Goal: Information Seeking & Learning: Learn about a topic

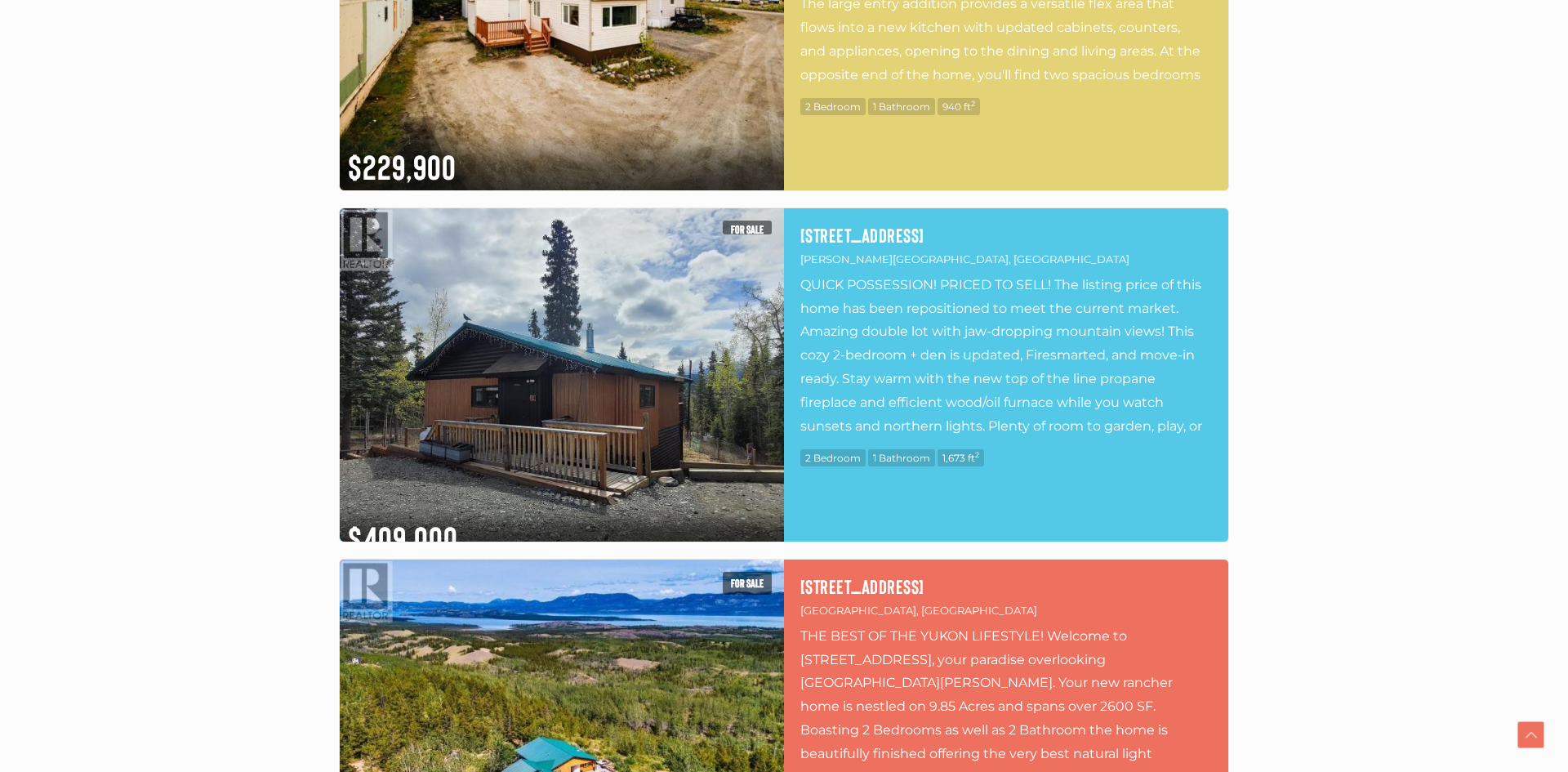
scroll to position [730, 0]
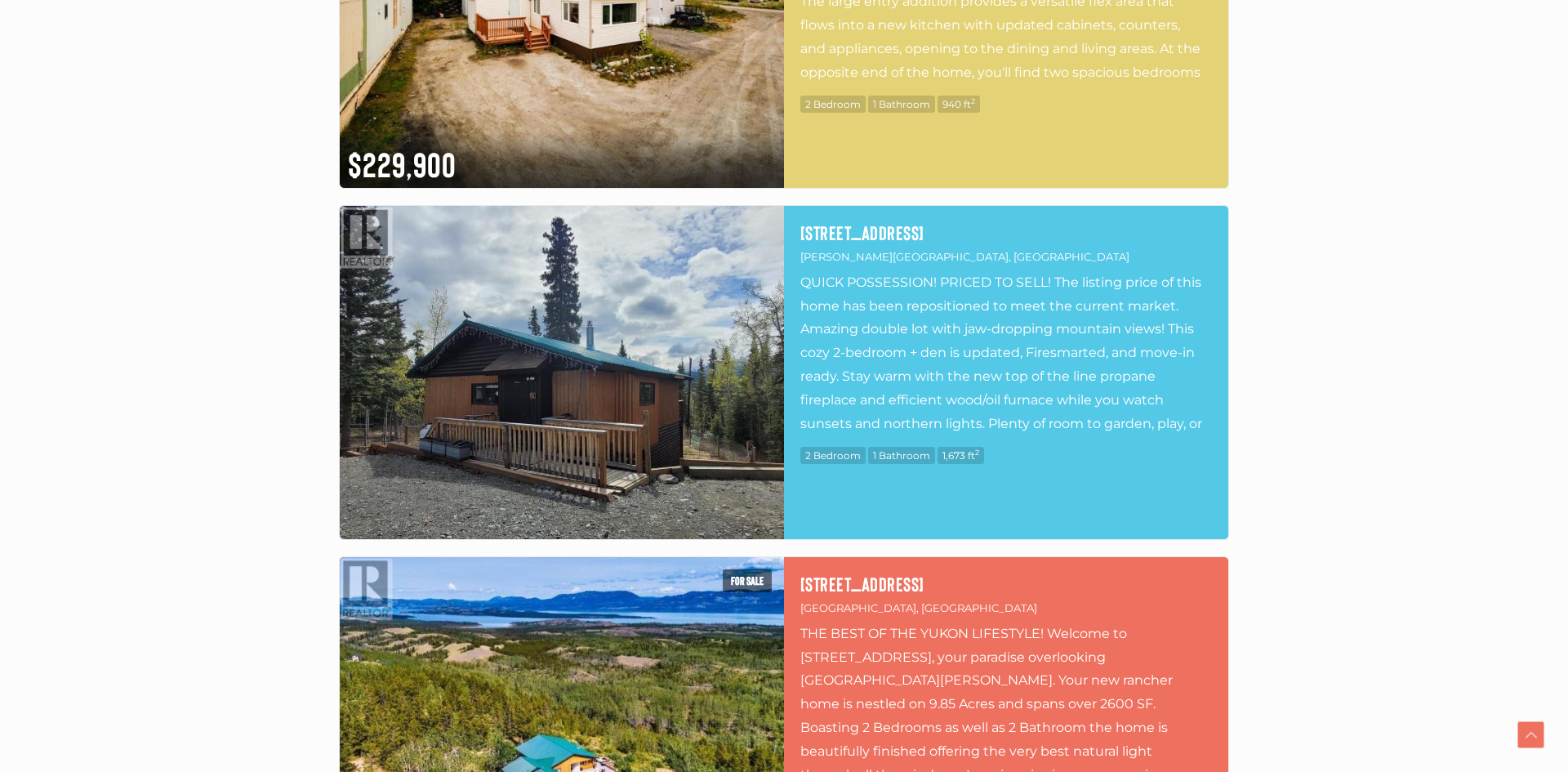
click at [504, 418] on img at bounding box center [561, 372] width 444 height 333
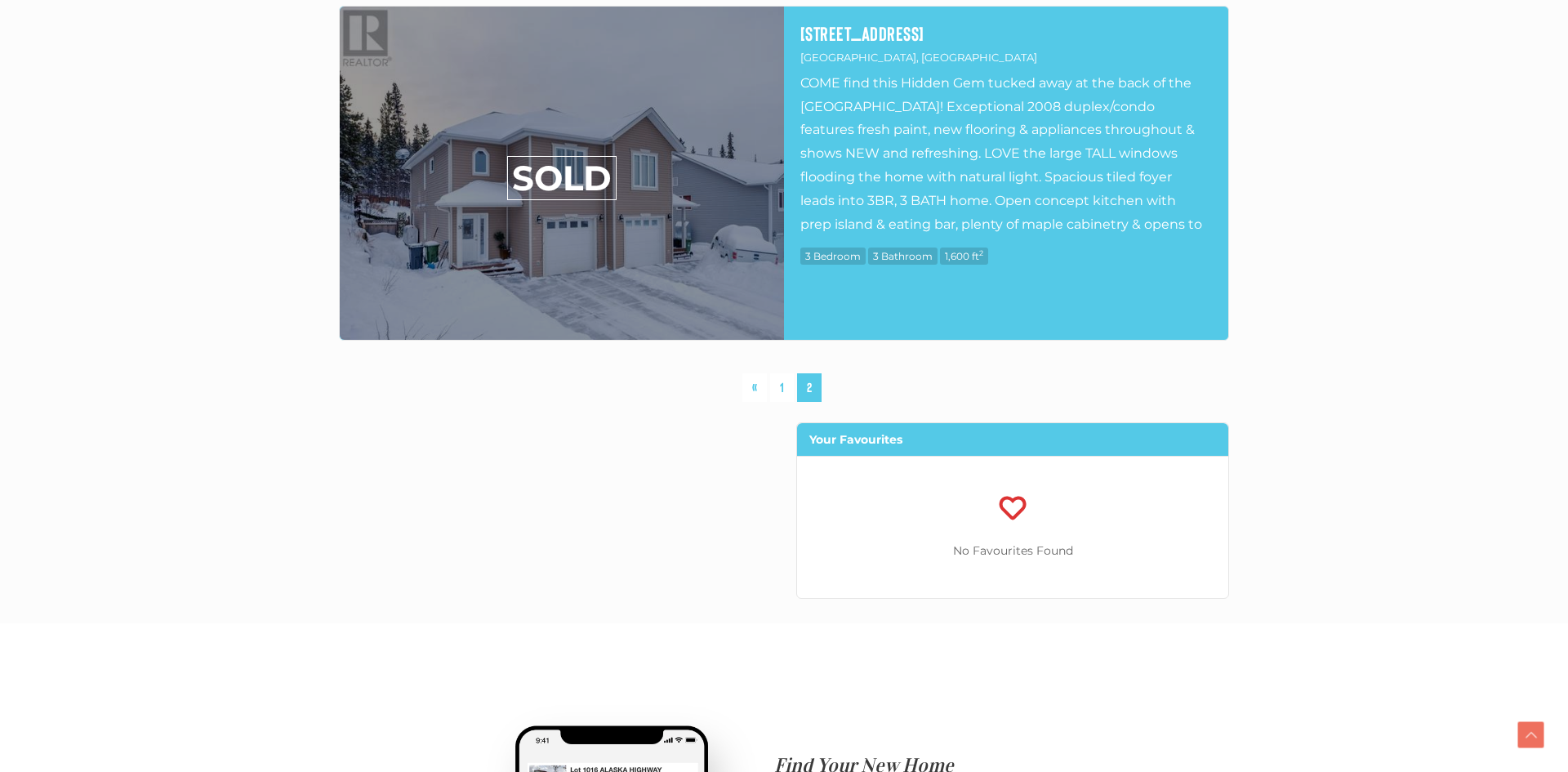
scroll to position [6635, 0]
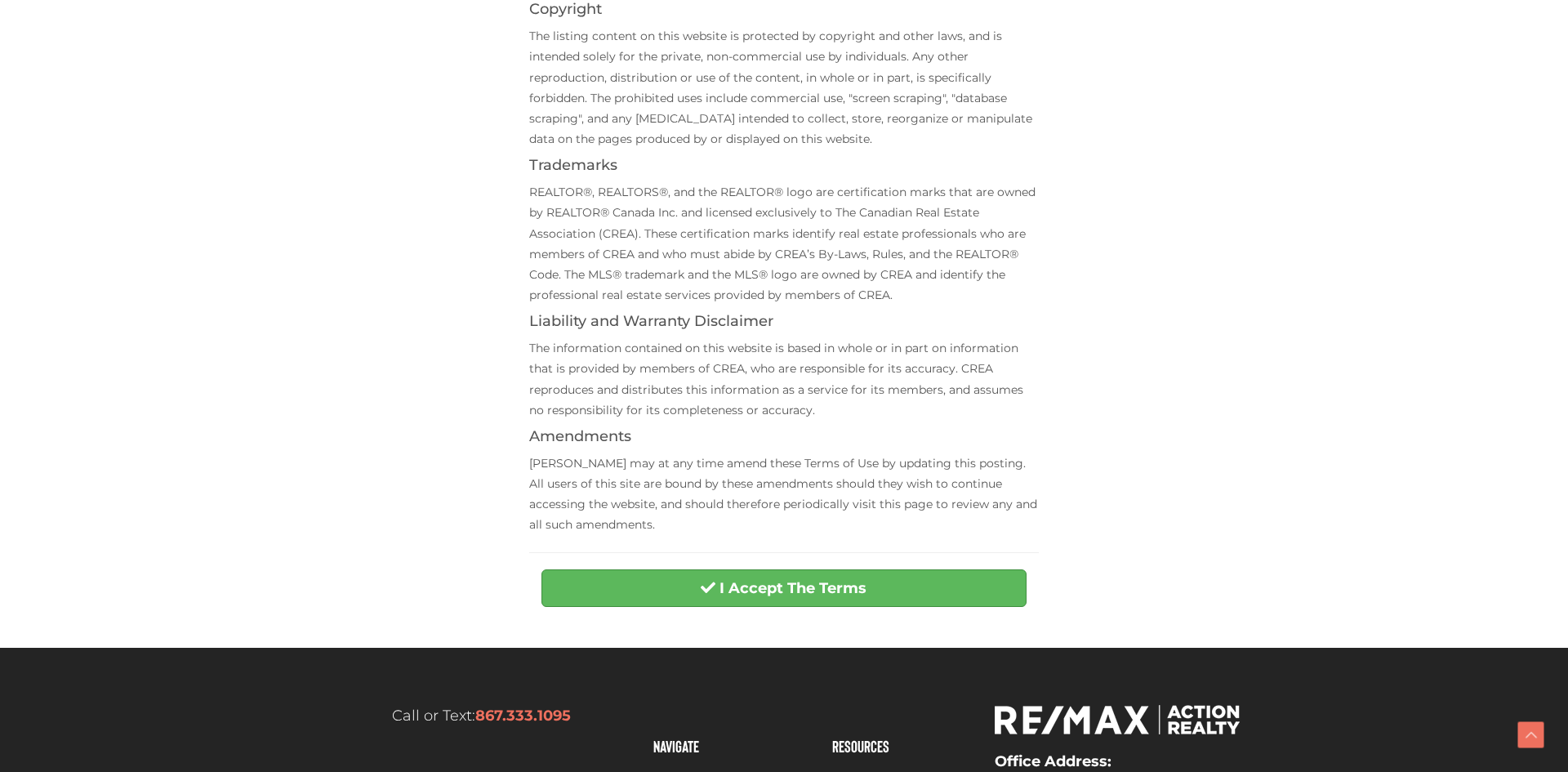
scroll to position [562, 0]
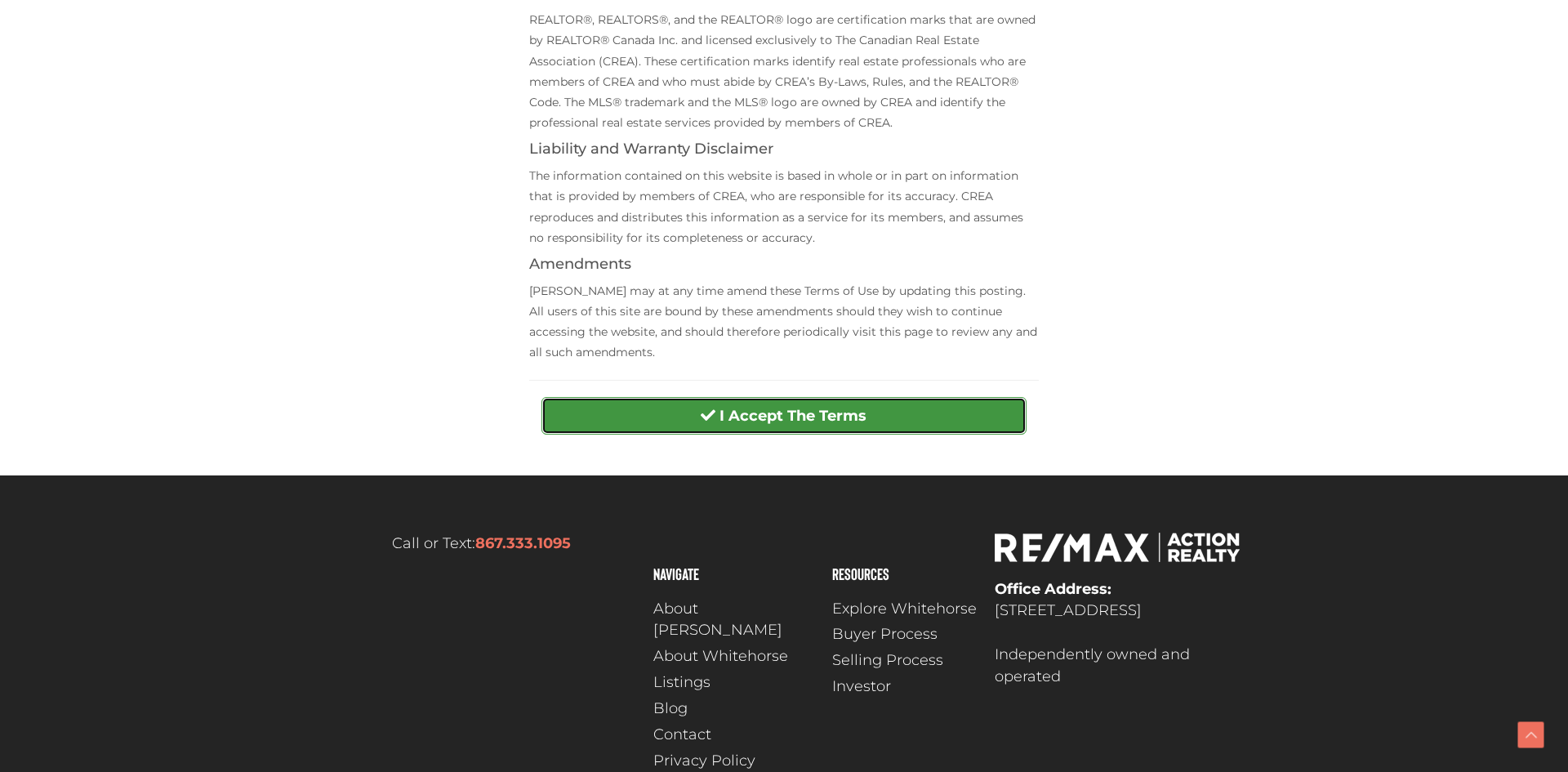
click at [699, 418] on button "I Accept The Terms" at bounding box center [783, 416] width 484 height 38
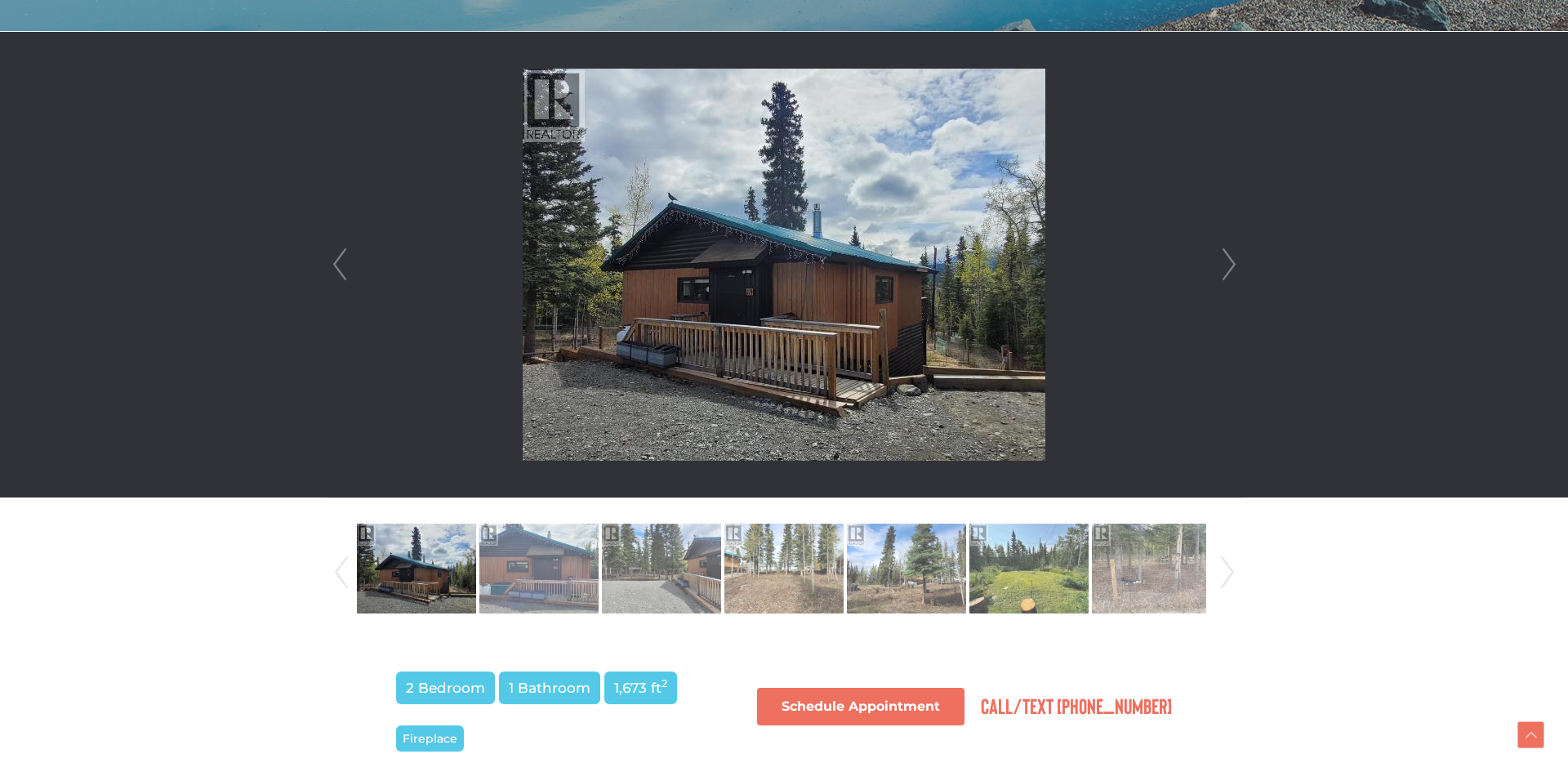
scroll to position [448, 0]
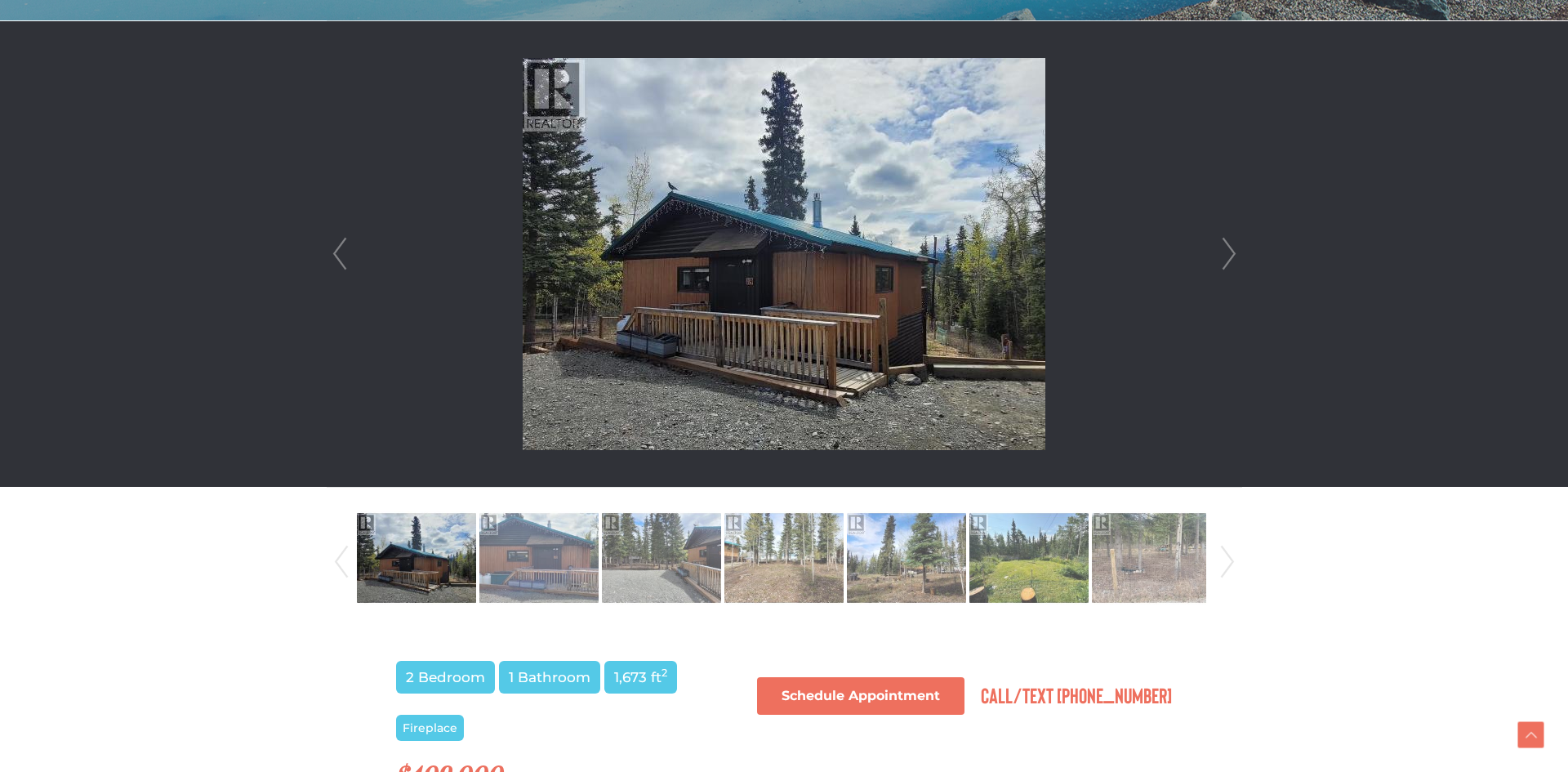
click at [1229, 260] on link "Next" at bounding box center [1229, 254] width 25 height 465
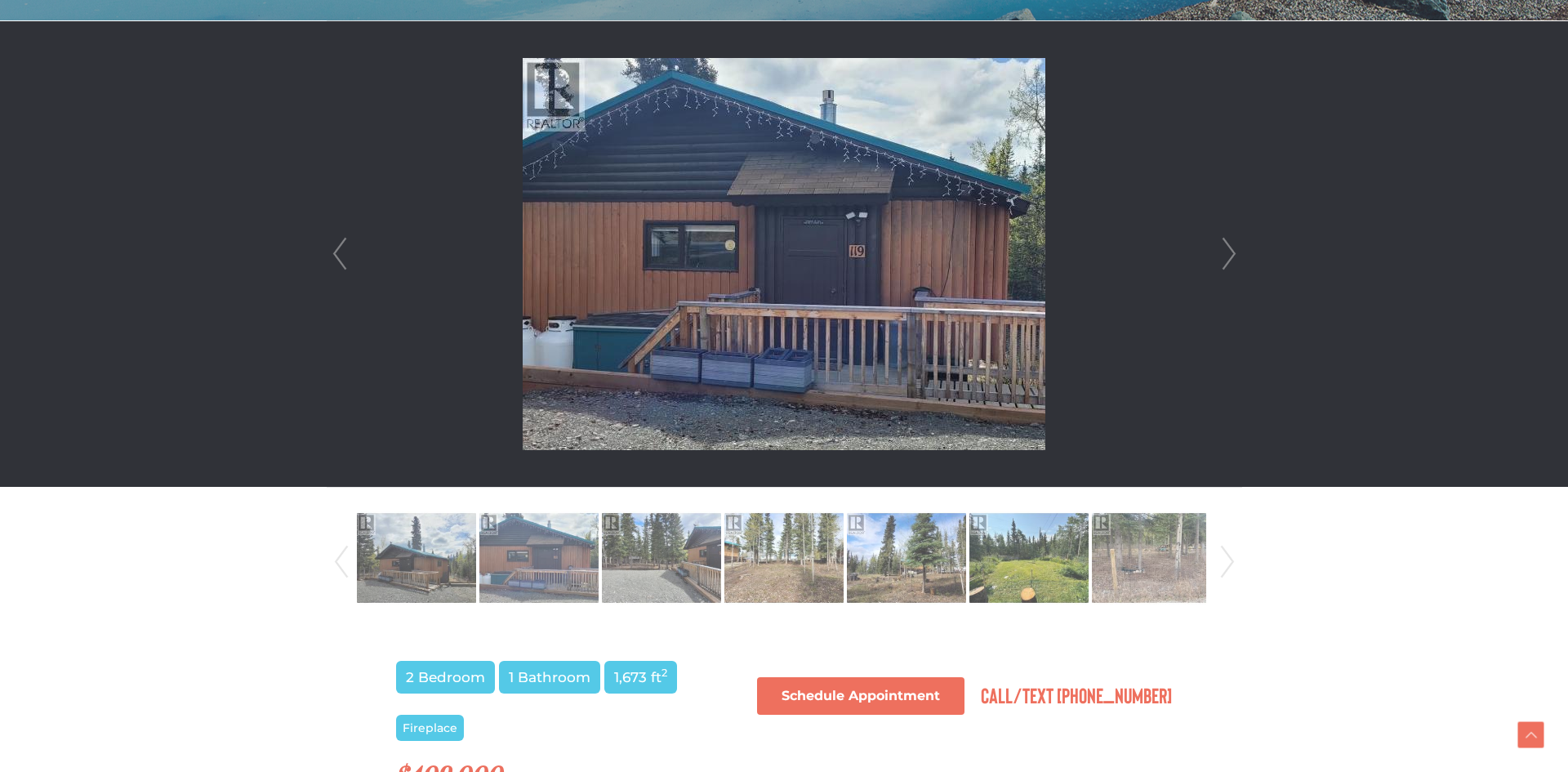
click at [1229, 260] on link "Next" at bounding box center [1229, 254] width 25 height 465
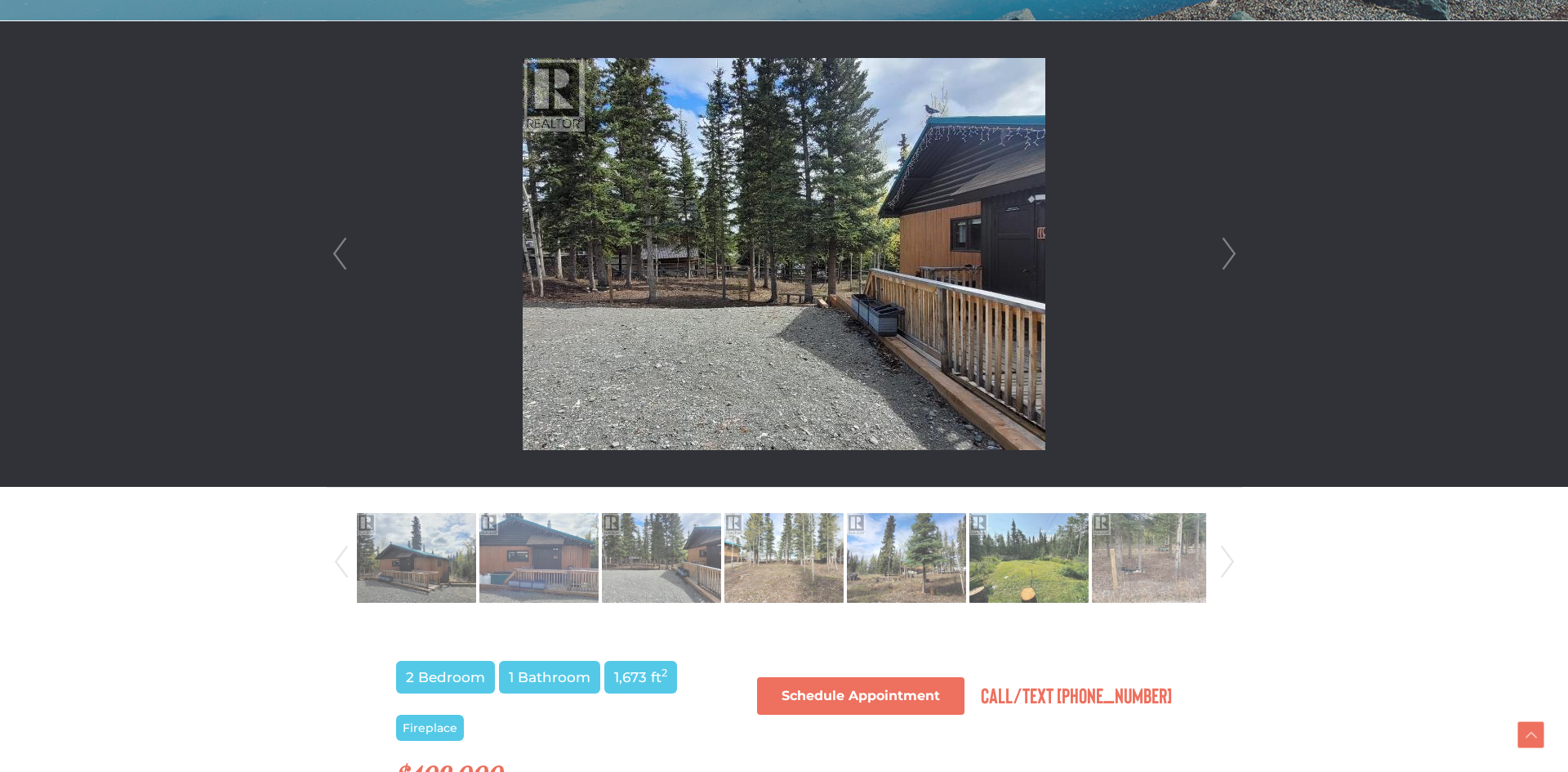
click at [1229, 260] on link "Next" at bounding box center [1229, 254] width 25 height 465
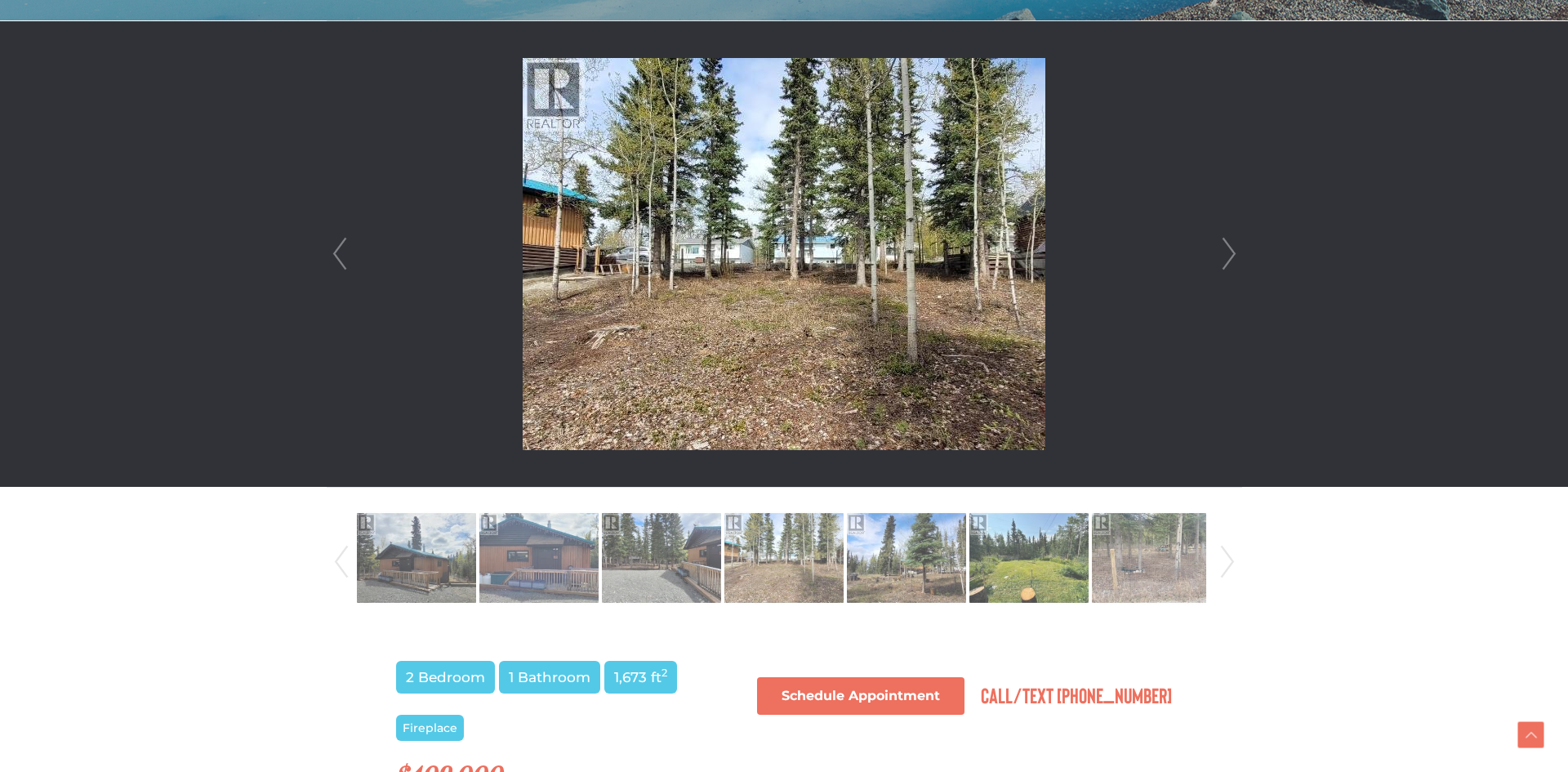
click at [1229, 260] on link "Next" at bounding box center [1229, 254] width 25 height 465
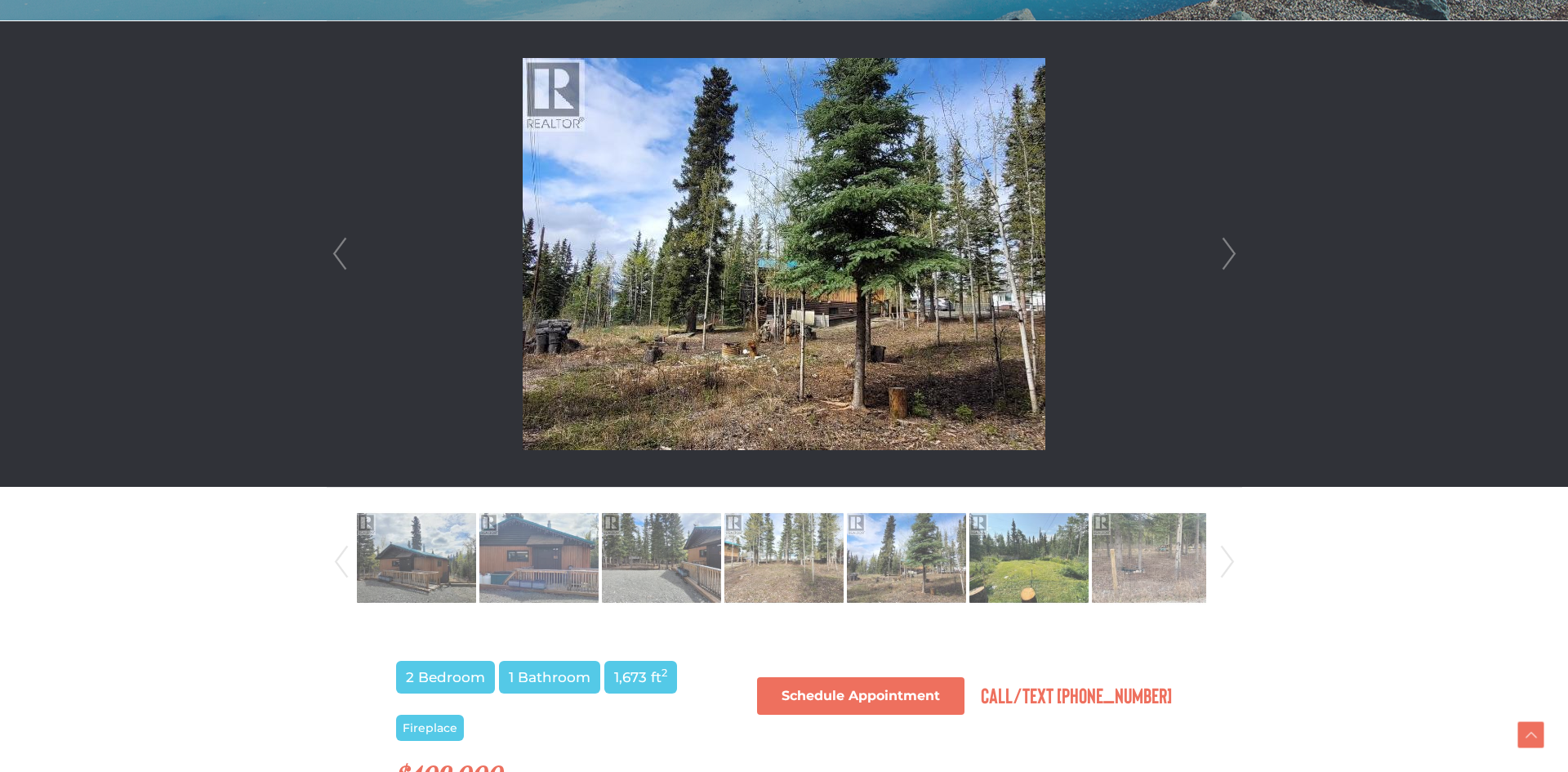
click at [1229, 260] on link "Next" at bounding box center [1229, 254] width 25 height 465
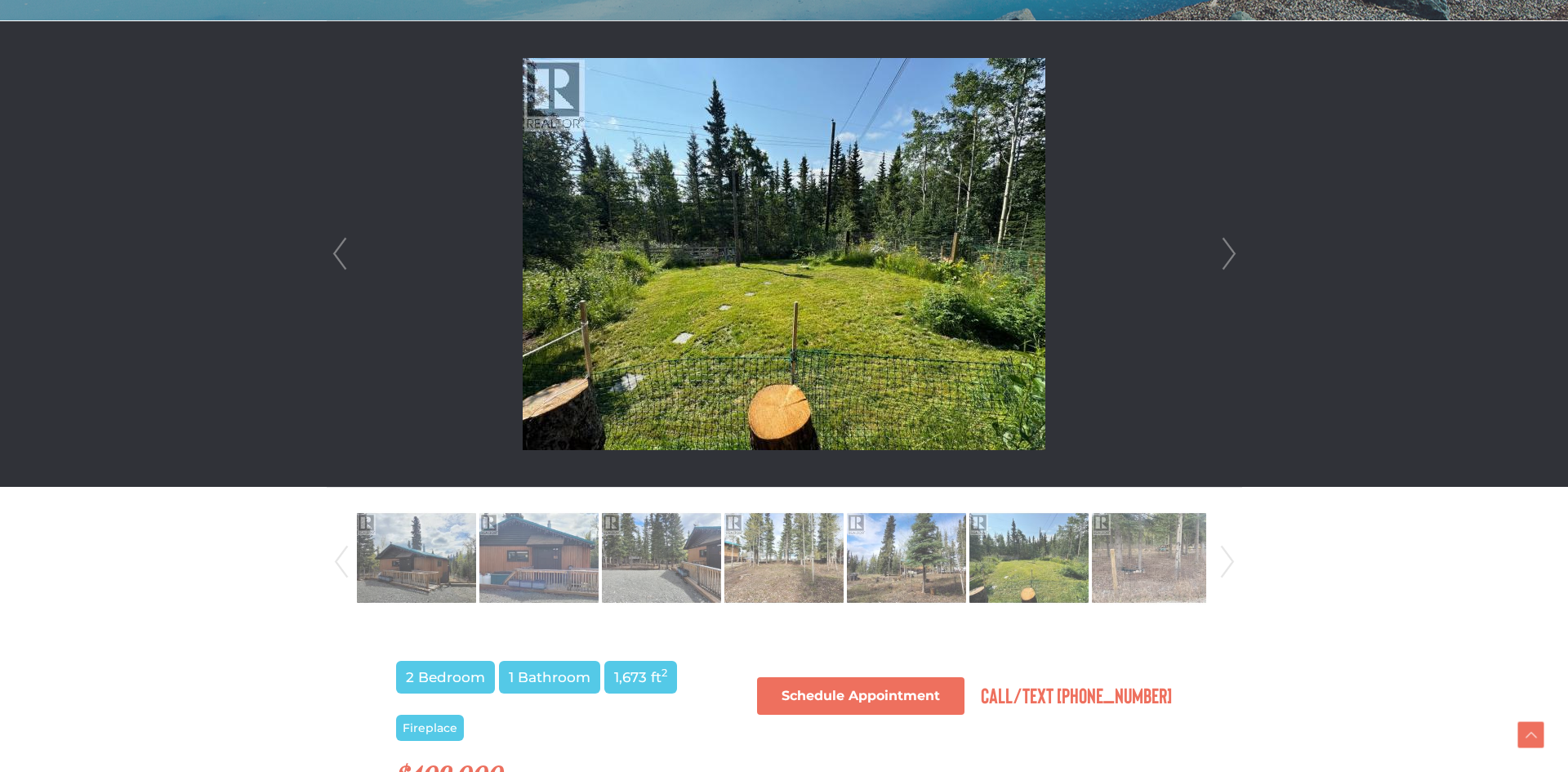
click at [1229, 260] on link "Next" at bounding box center [1229, 254] width 25 height 465
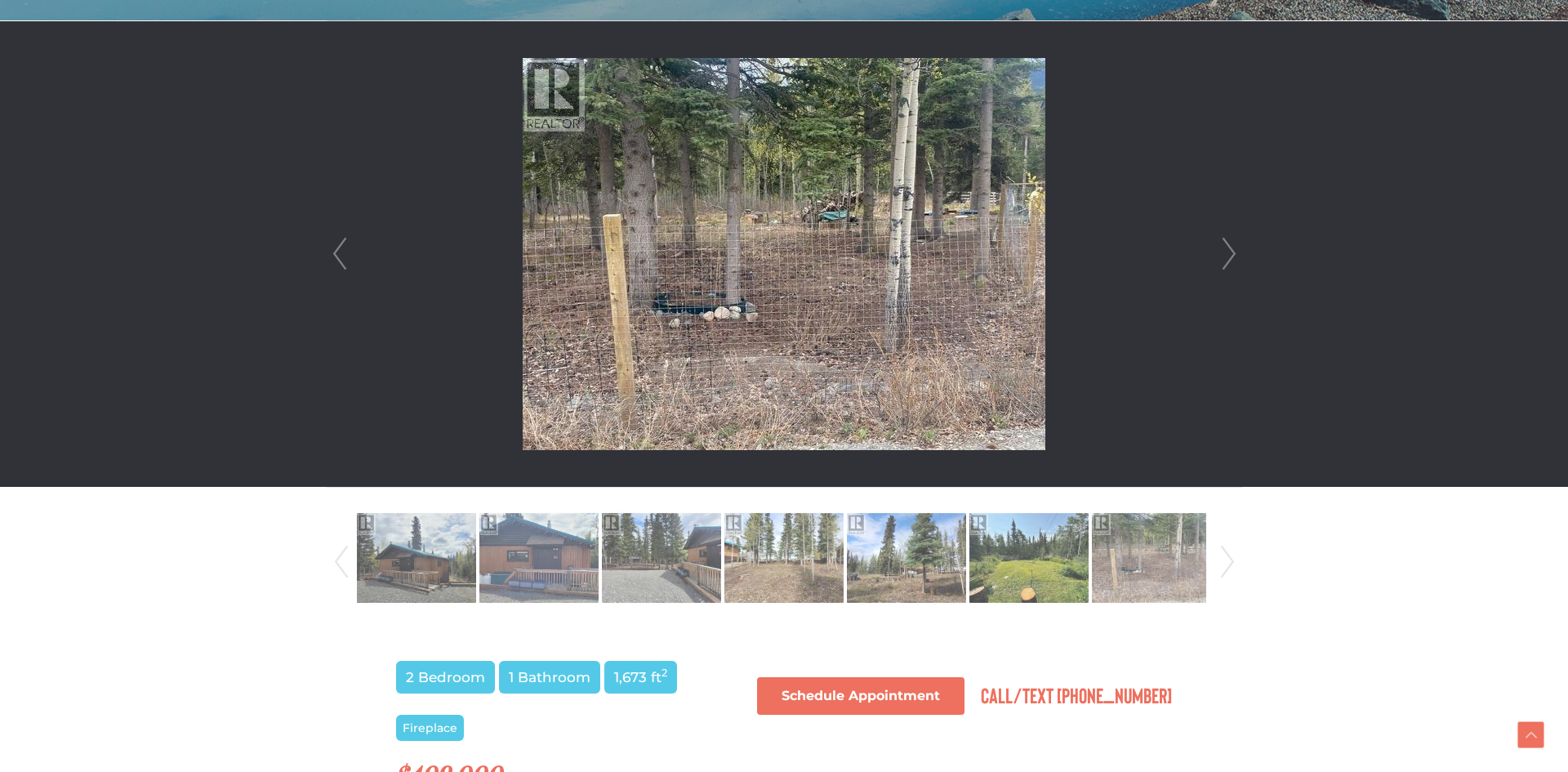
click at [1229, 260] on link "Next" at bounding box center [1229, 254] width 25 height 465
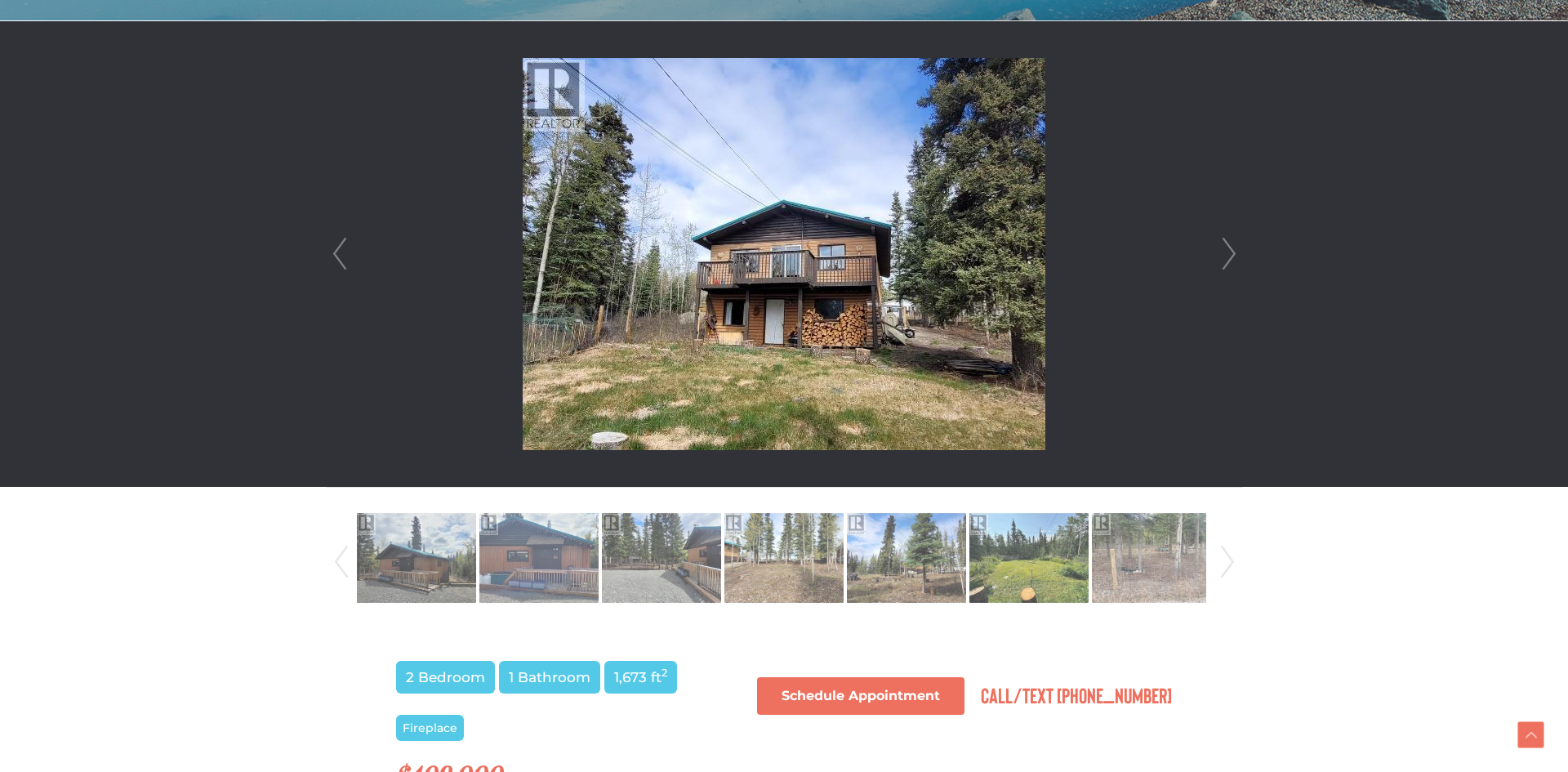
click at [1228, 260] on link "Next" at bounding box center [1229, 254] width 25 height 465
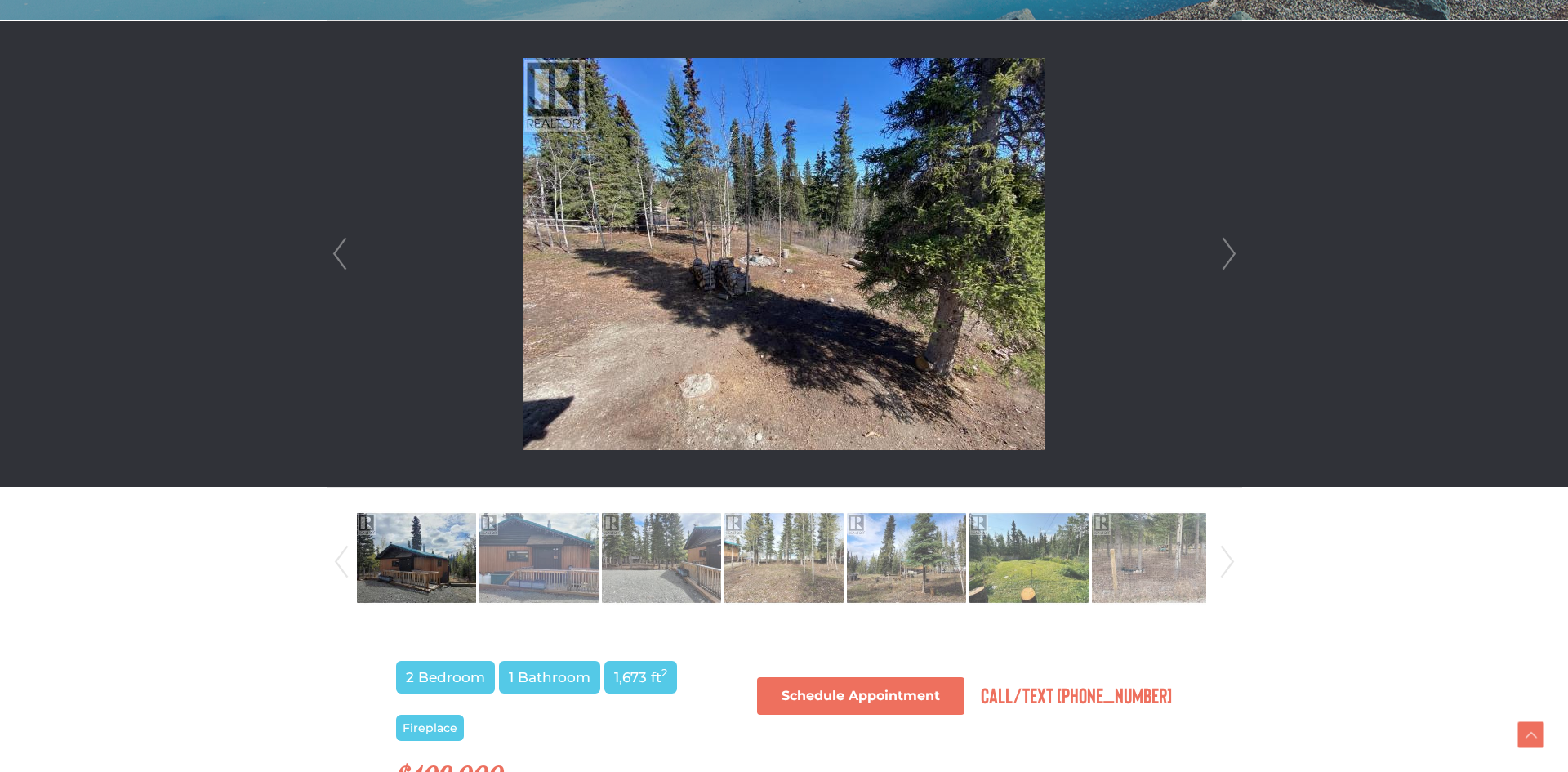
click at [1228, 259] on link "Next" at bounding box center [1229, 254] width 25 height 465
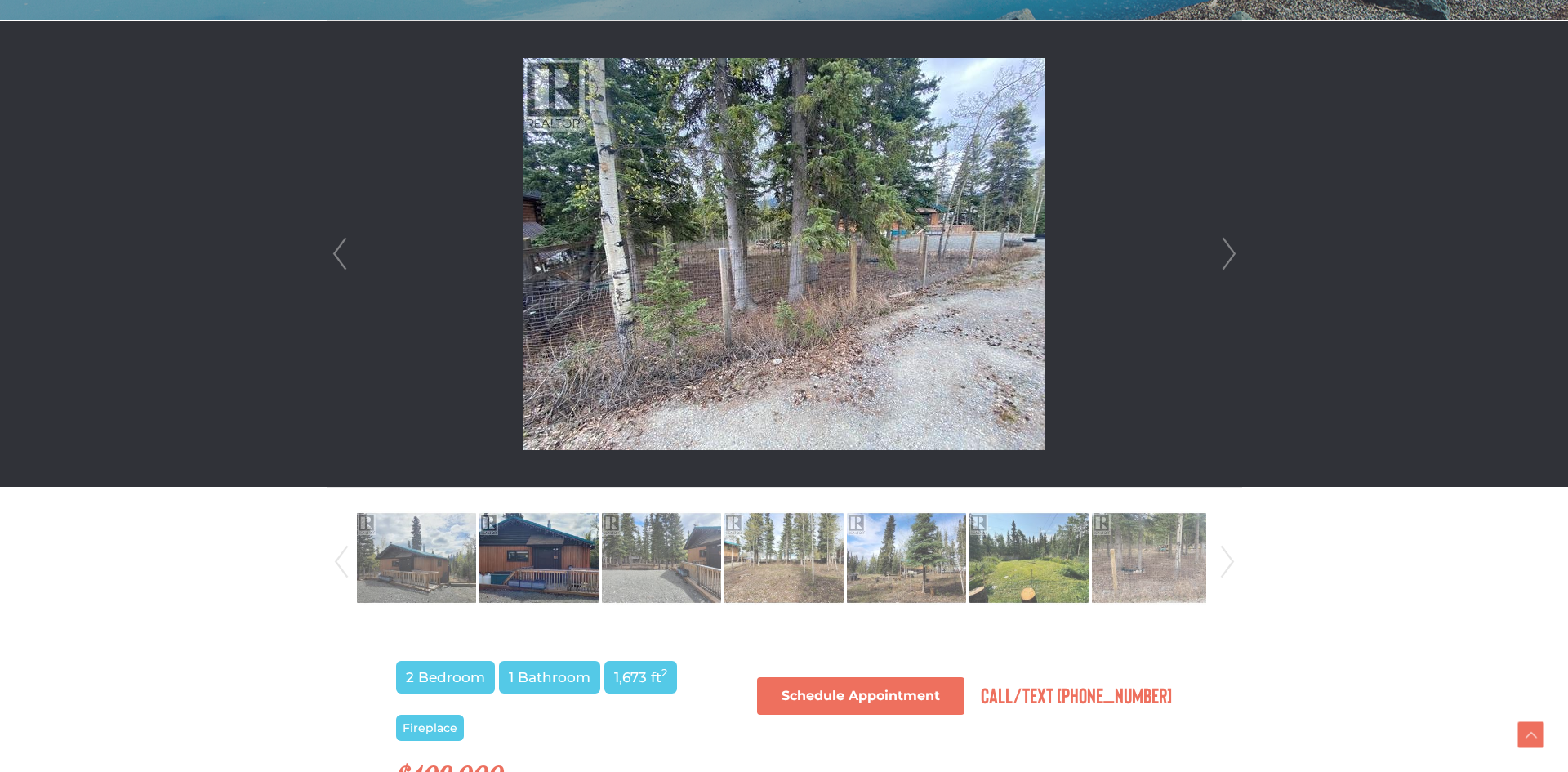
click at [1227, 259] on link "Next" at bounding box center [1229, 254] width 25 height 465
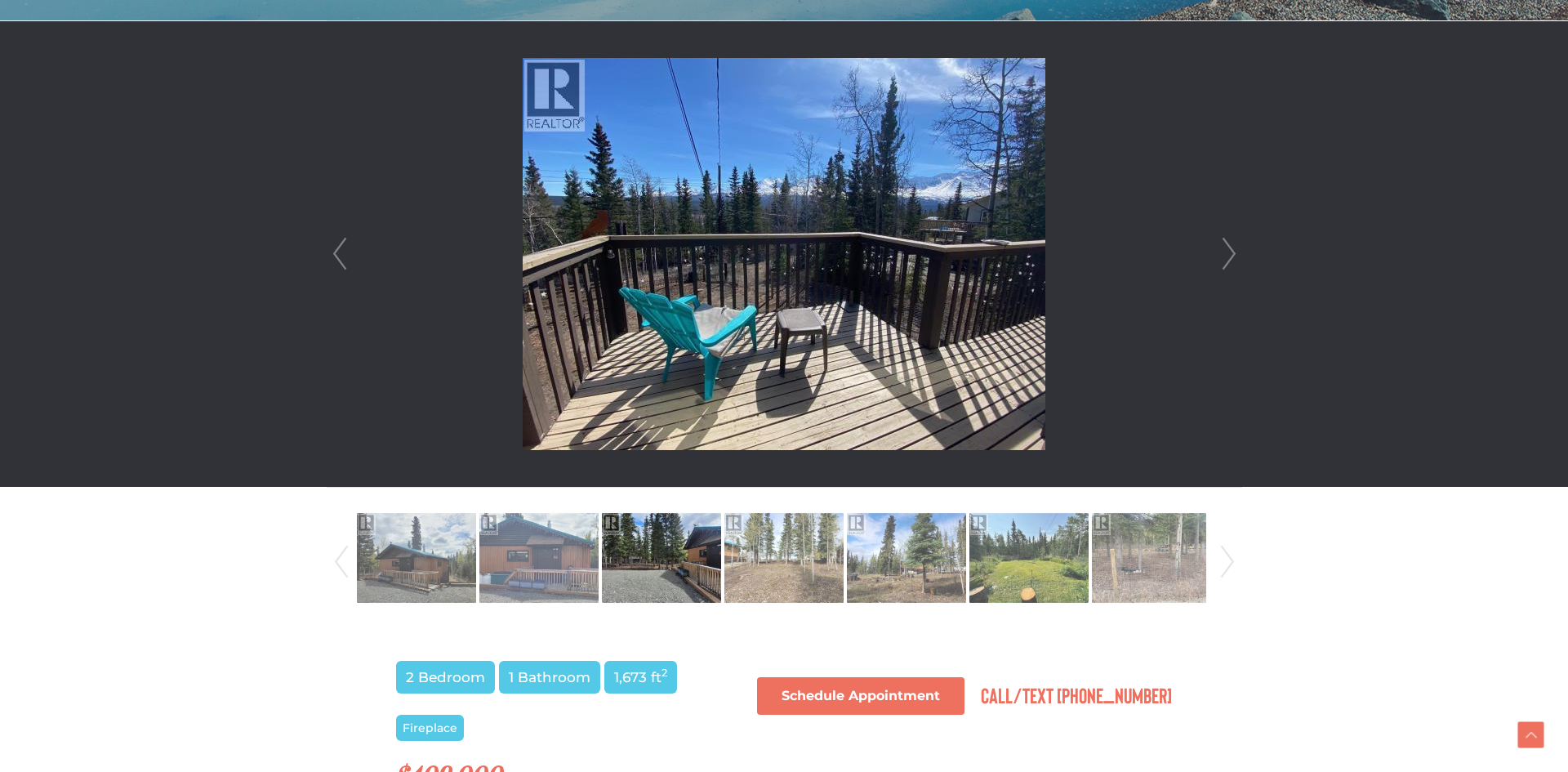
click at [1227, 259] on link "Next" at bounding box center [1229, 254] width 25 height 465
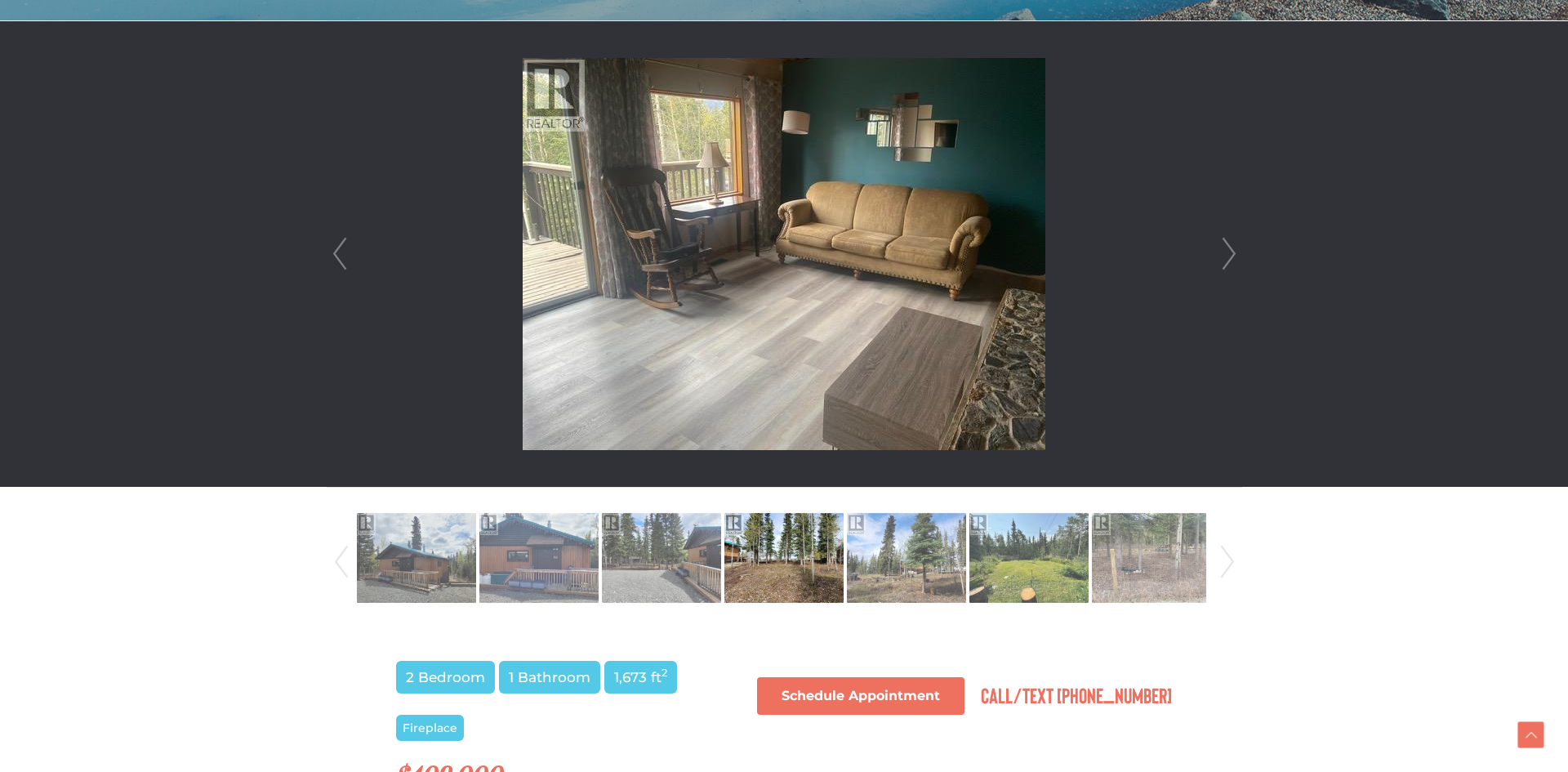
click at [1227, 259] on link "Next" at bounding box center [1229, 254] width 25 height 465
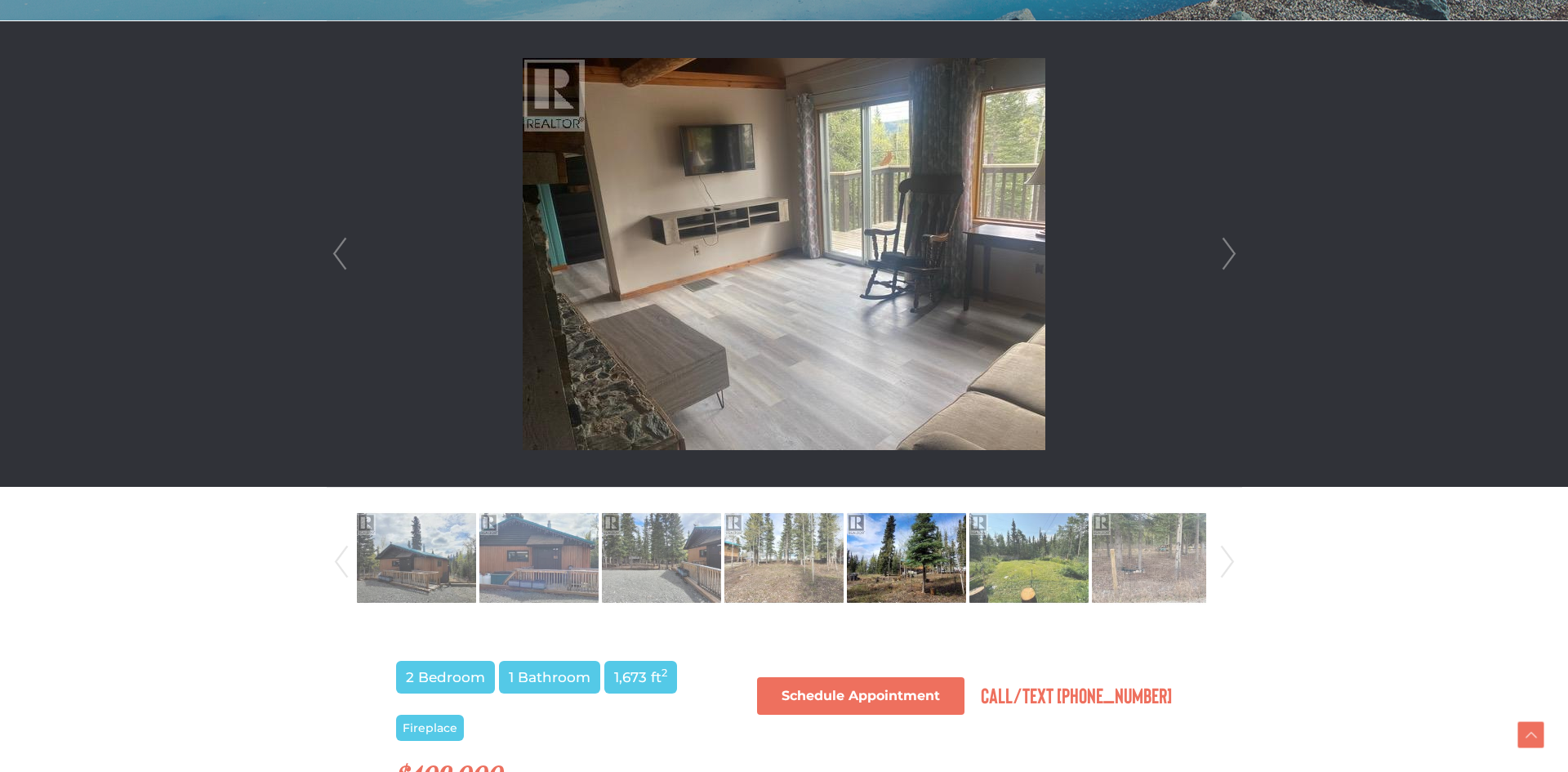
click at [1227, 259] on link "Next" at bounding box center [1229, 254] width 25 height 465
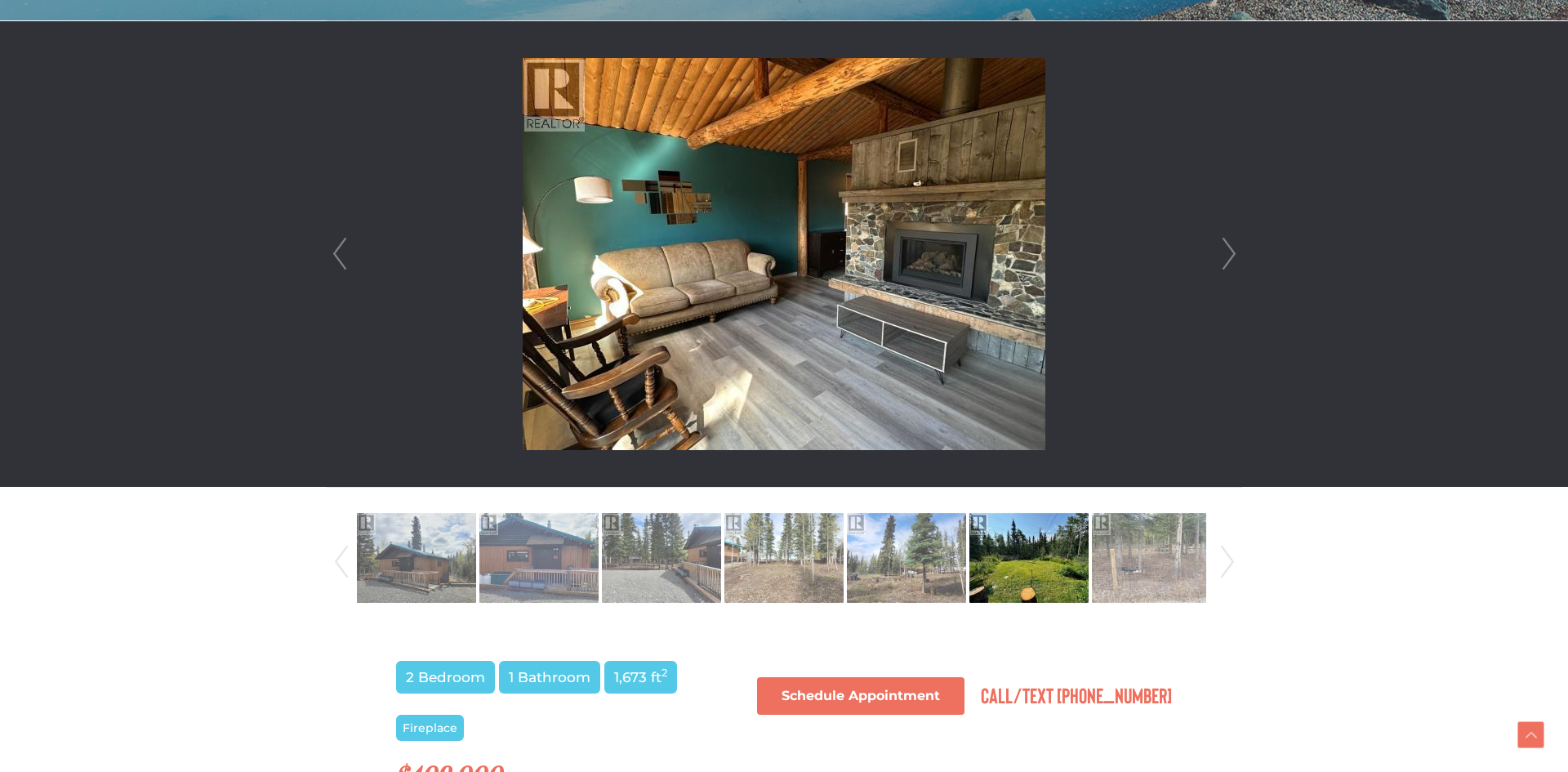
click at [1227, 258] on link "Next" at bounding box center [1229, 254] width 25 height 465
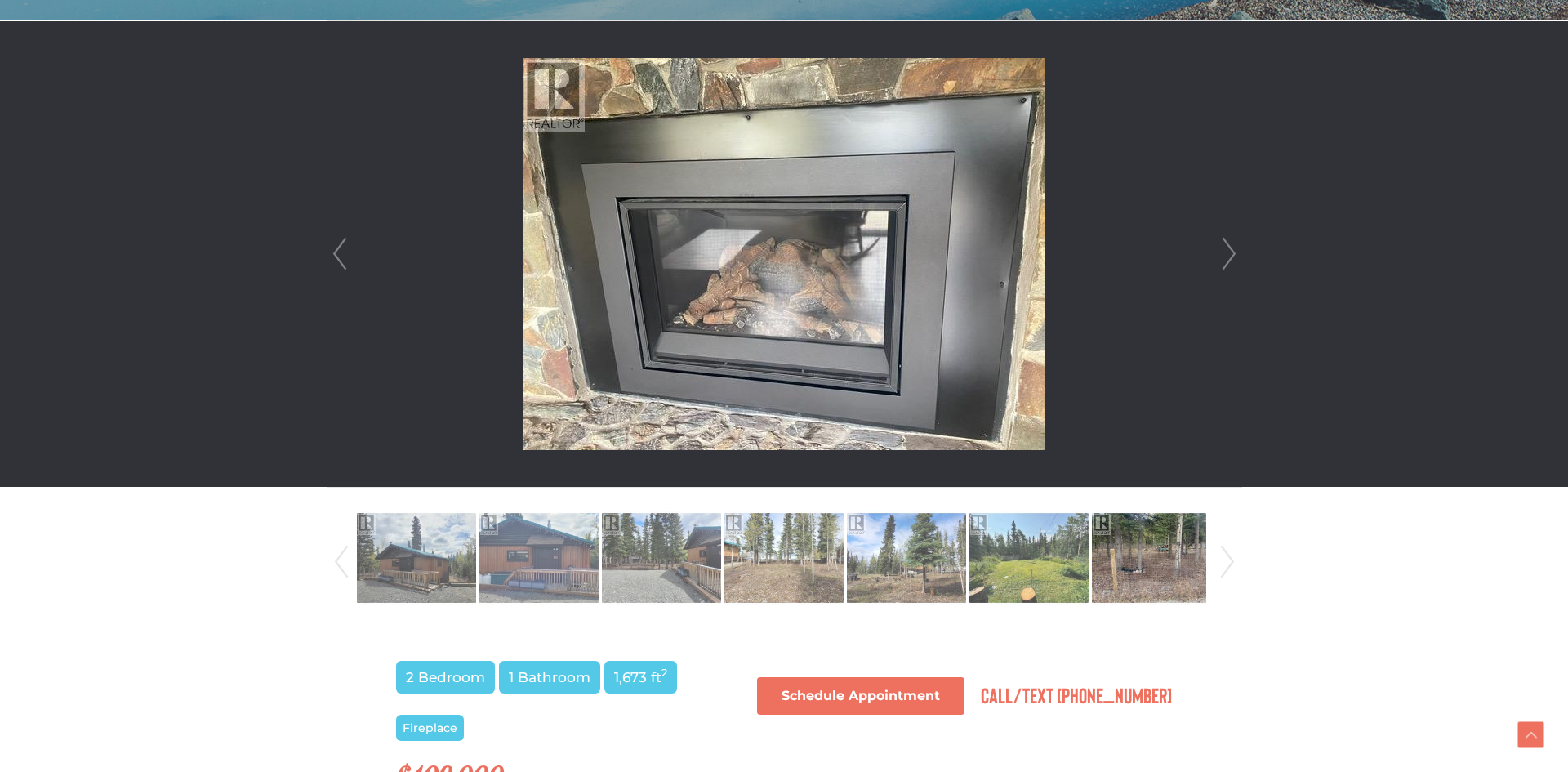
click at [1227, 258] on link "Next" at bounding box center [1229, 254] width 25 height 465
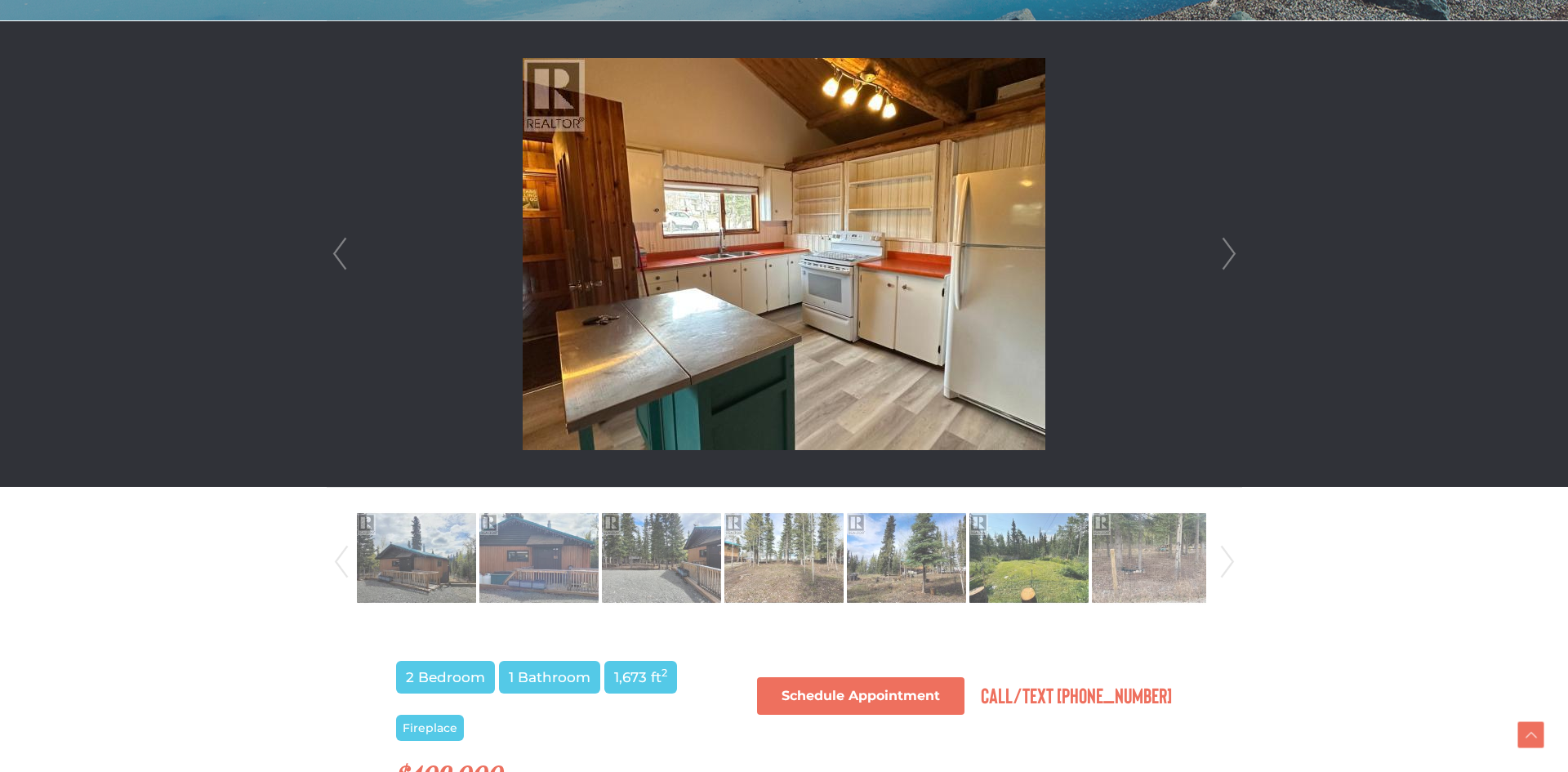
click at [1227, 258] on link "Next" at bounding box center [1229, 254] width 25 height 465
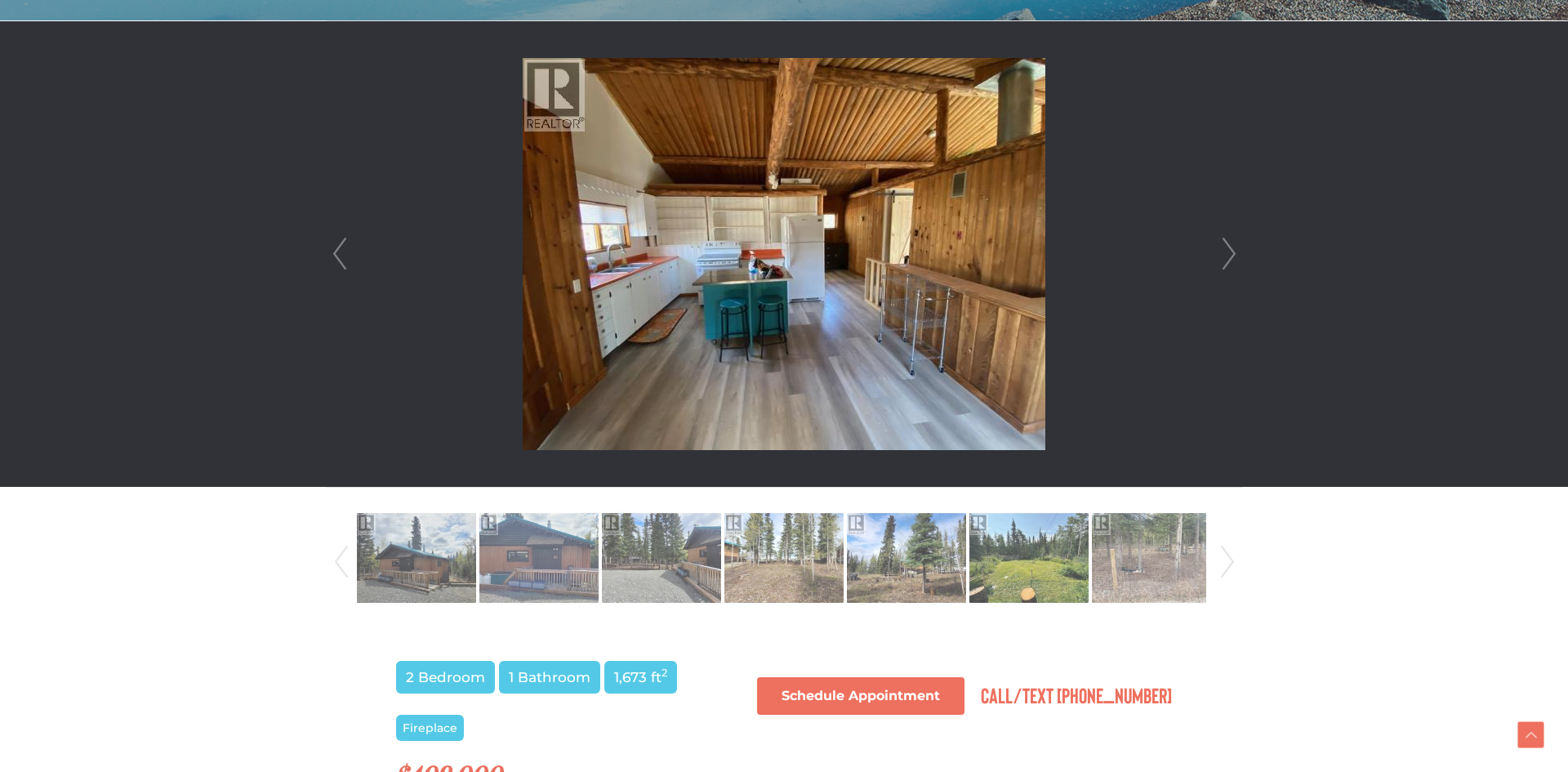
click at [1226, 258] on link "Next" at bounding box center [1229, 254] width 25 height 465
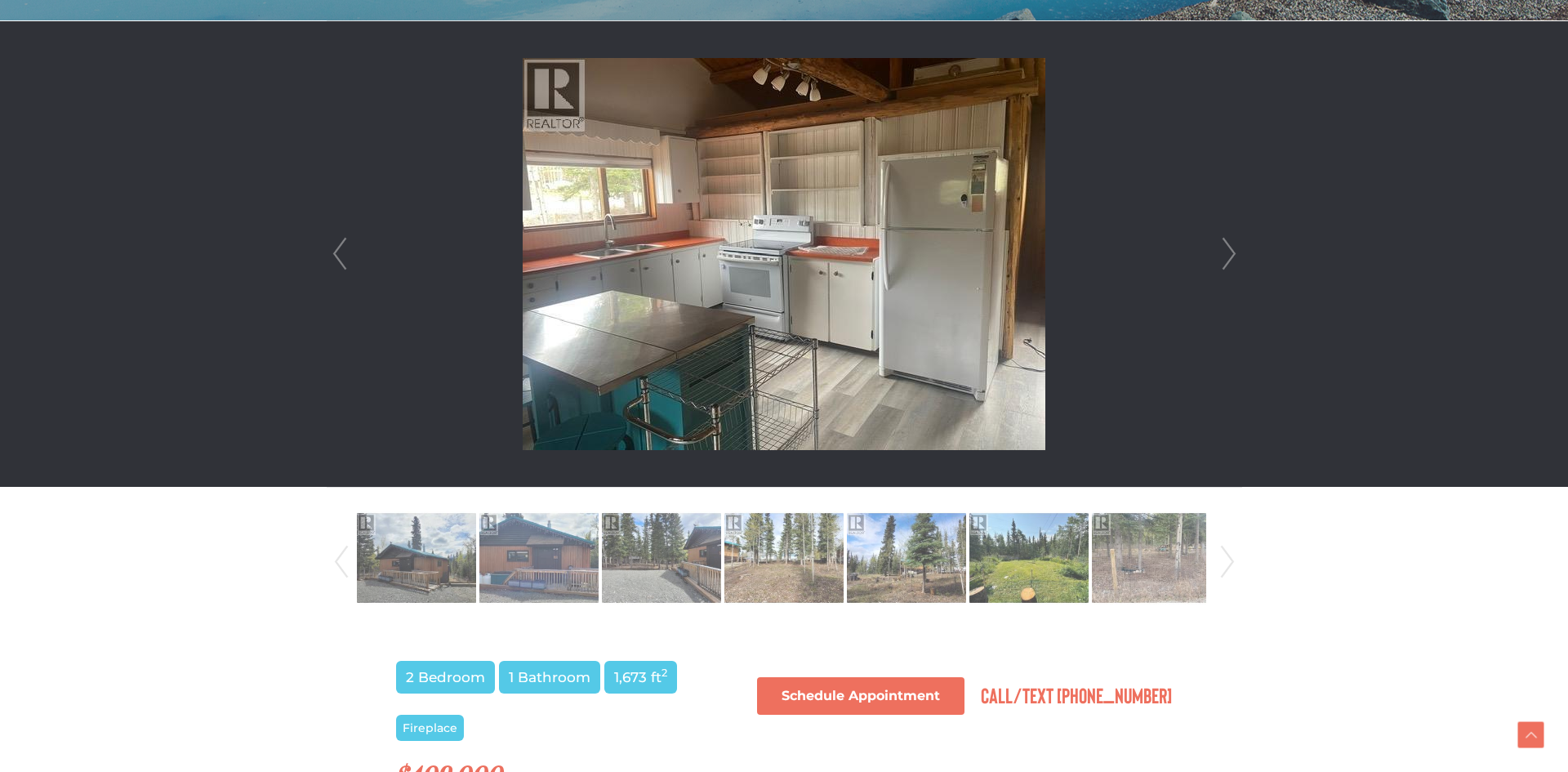
click at [1226, 258] on link "Next" at bounding box center [1229, 254] width 25 height 465
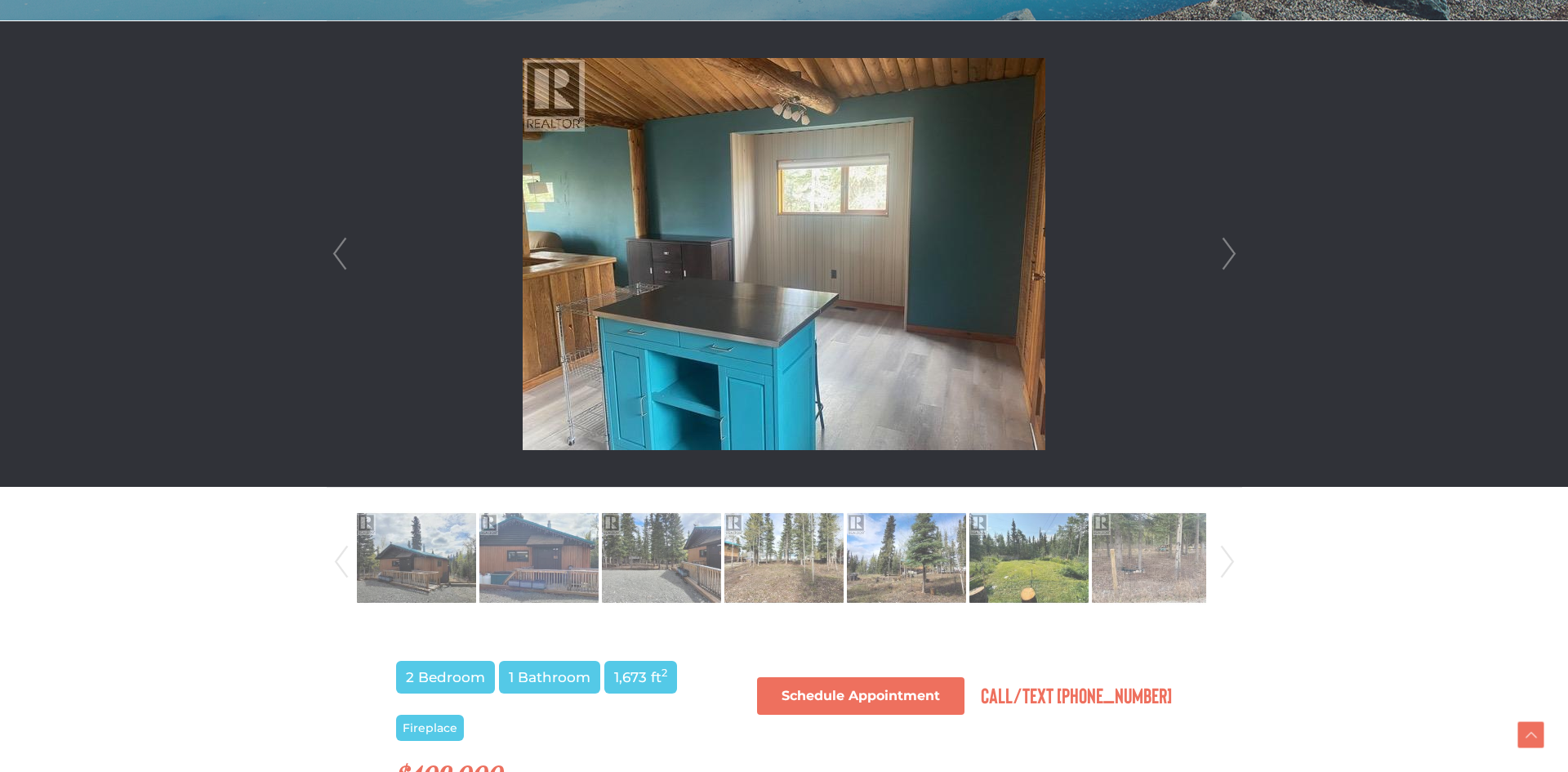
click at [1225, 258] on link "Next" at bounding box center [1229, 254] width 25 height 465
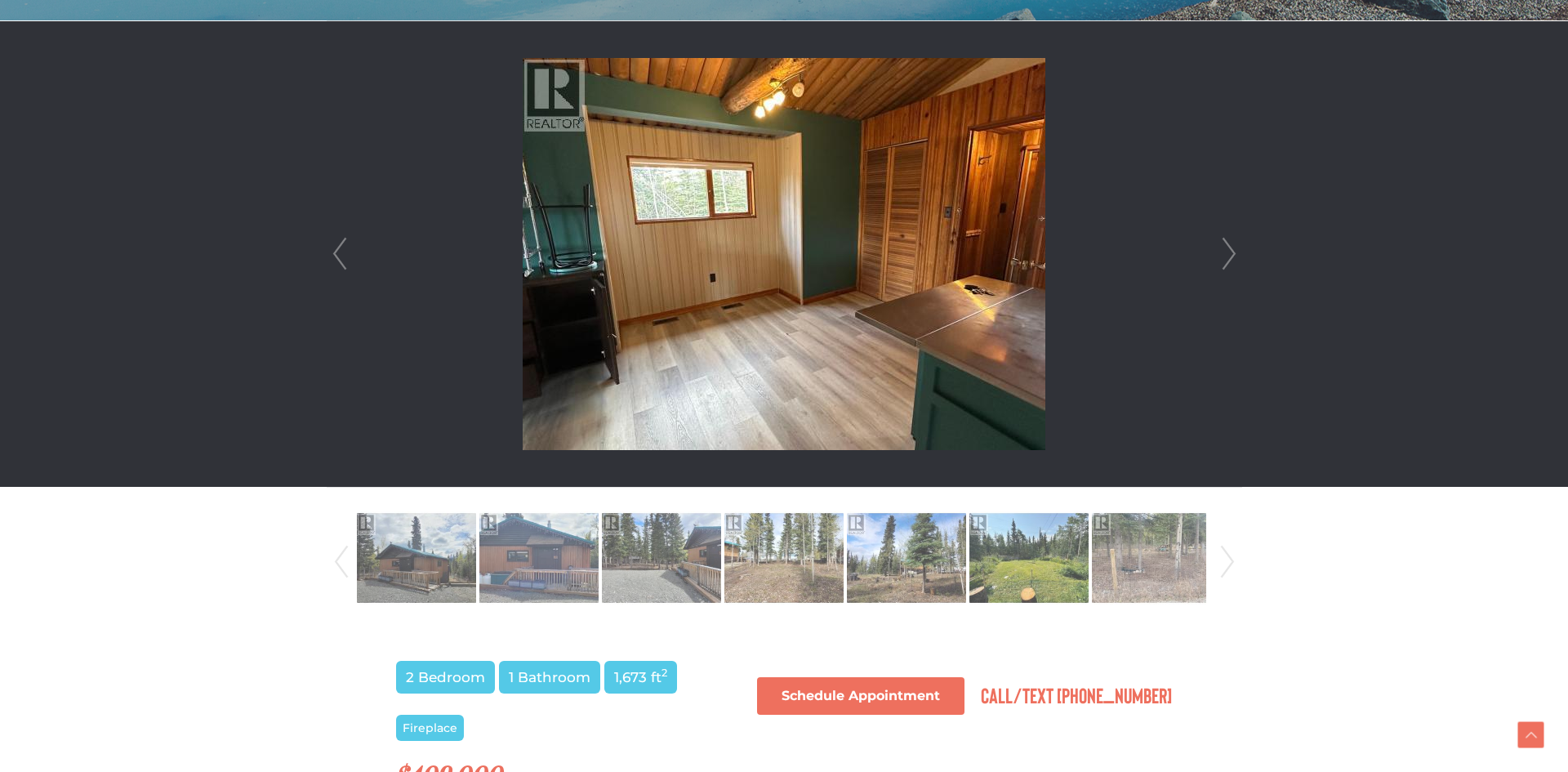
click at [1225, 258] on link "Next" at bounding box center [1229, 254] width 25 height 465
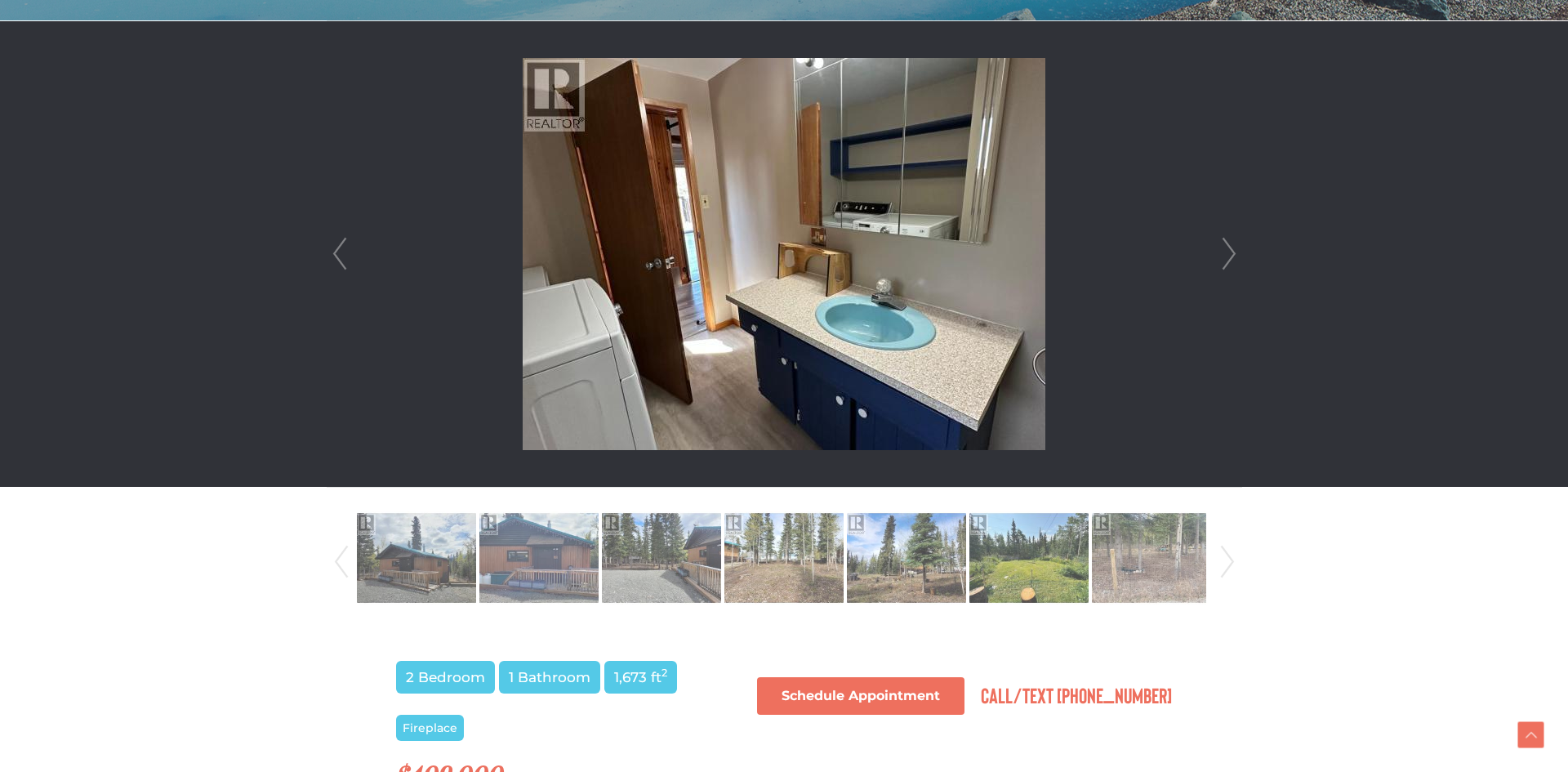
click at [1225, 258] on link "Next" at bounding box center [1229, 254] width 25 height 465
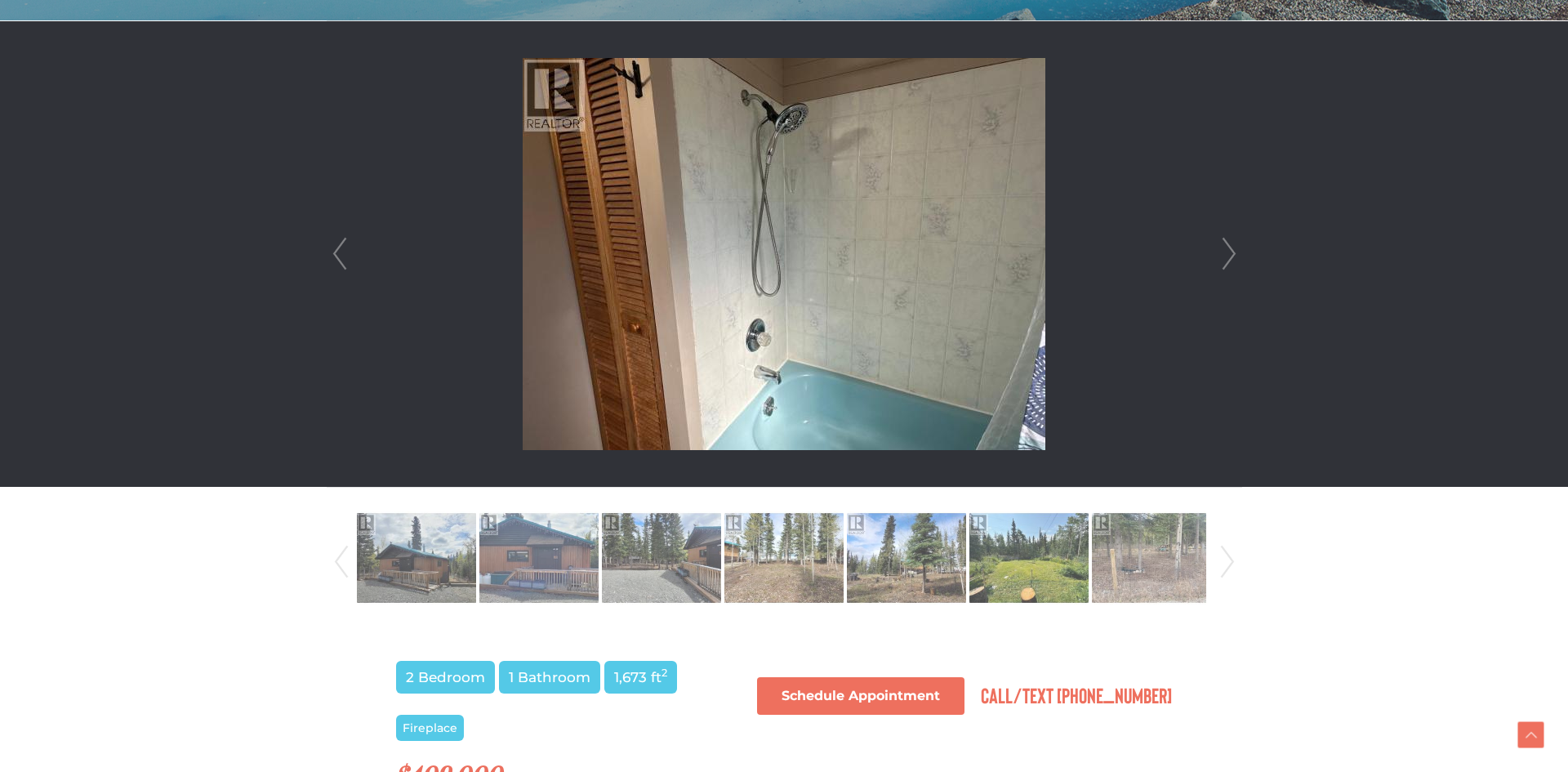
click at [1225, 258] on link "Next" at bounding box center [1229, 254] width 25 height 465
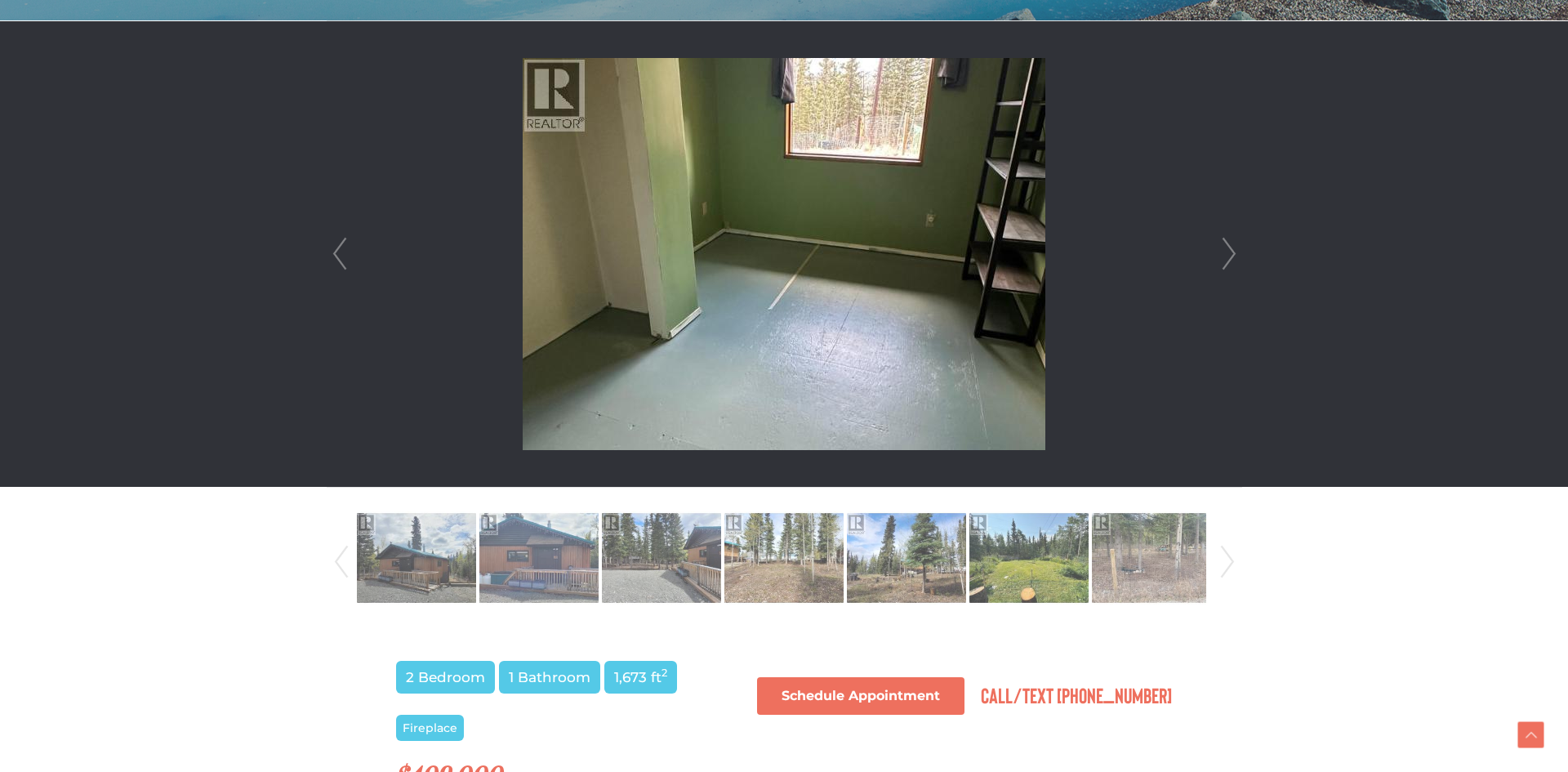
click at [1225, 258] on link "Next" at bounding box center [1229, 254] width 25 height 465
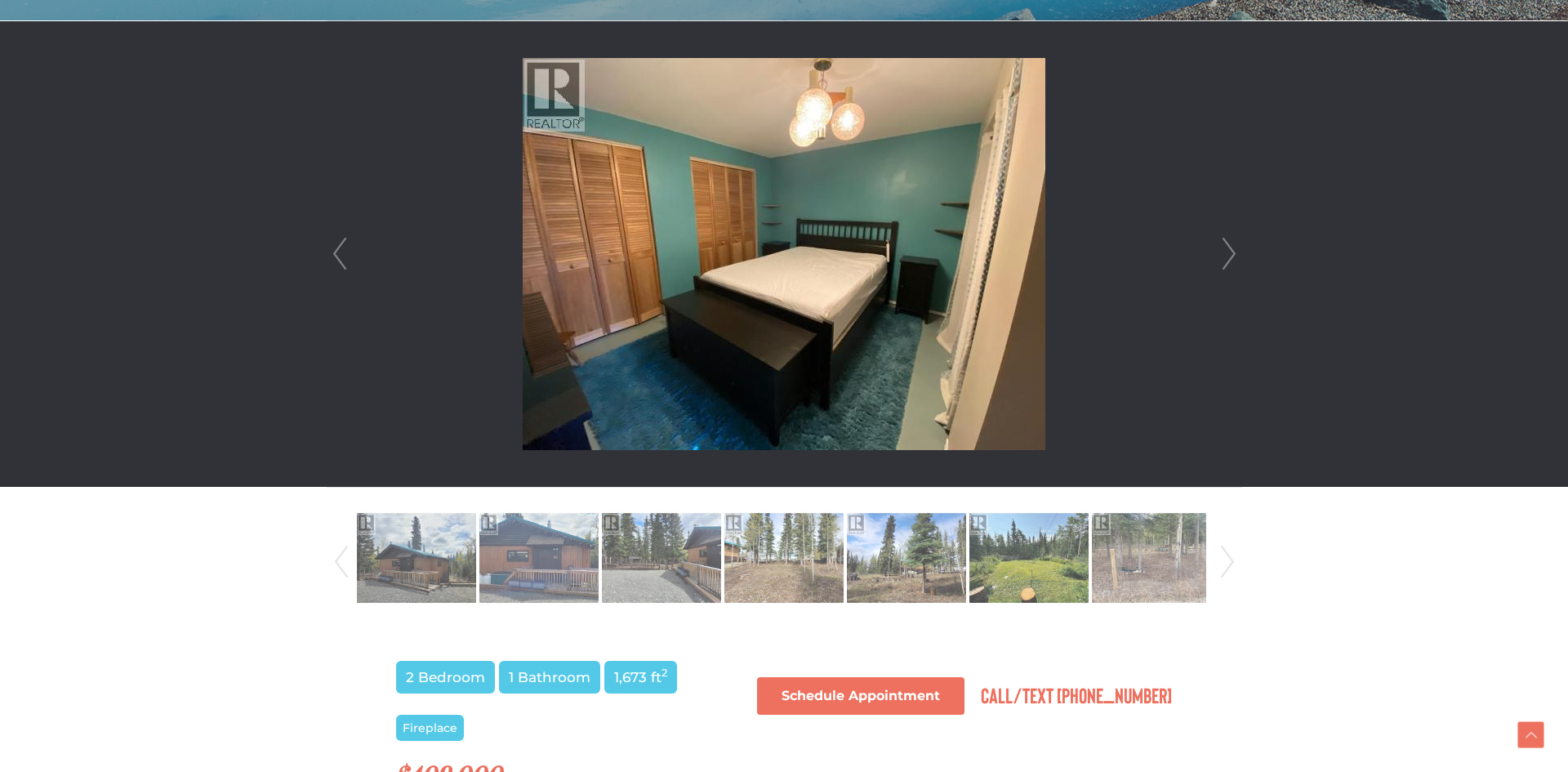
click at [1225, 258] on link "Next" at bounding box center [1229, 254] width 25 height 465
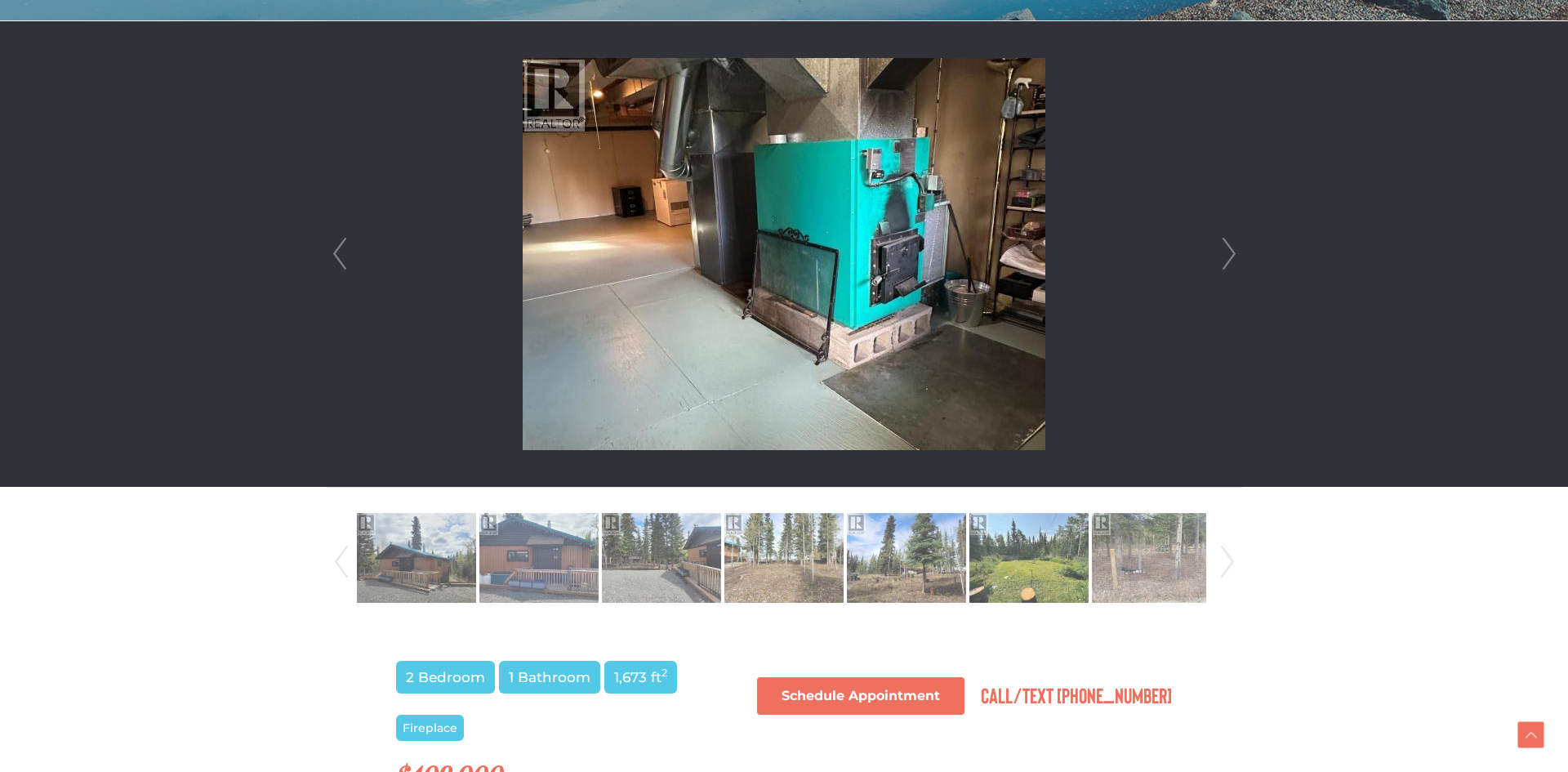
click at [1224, 258] on link "Next" at bounding box center [1229, 254] width 25 height 465
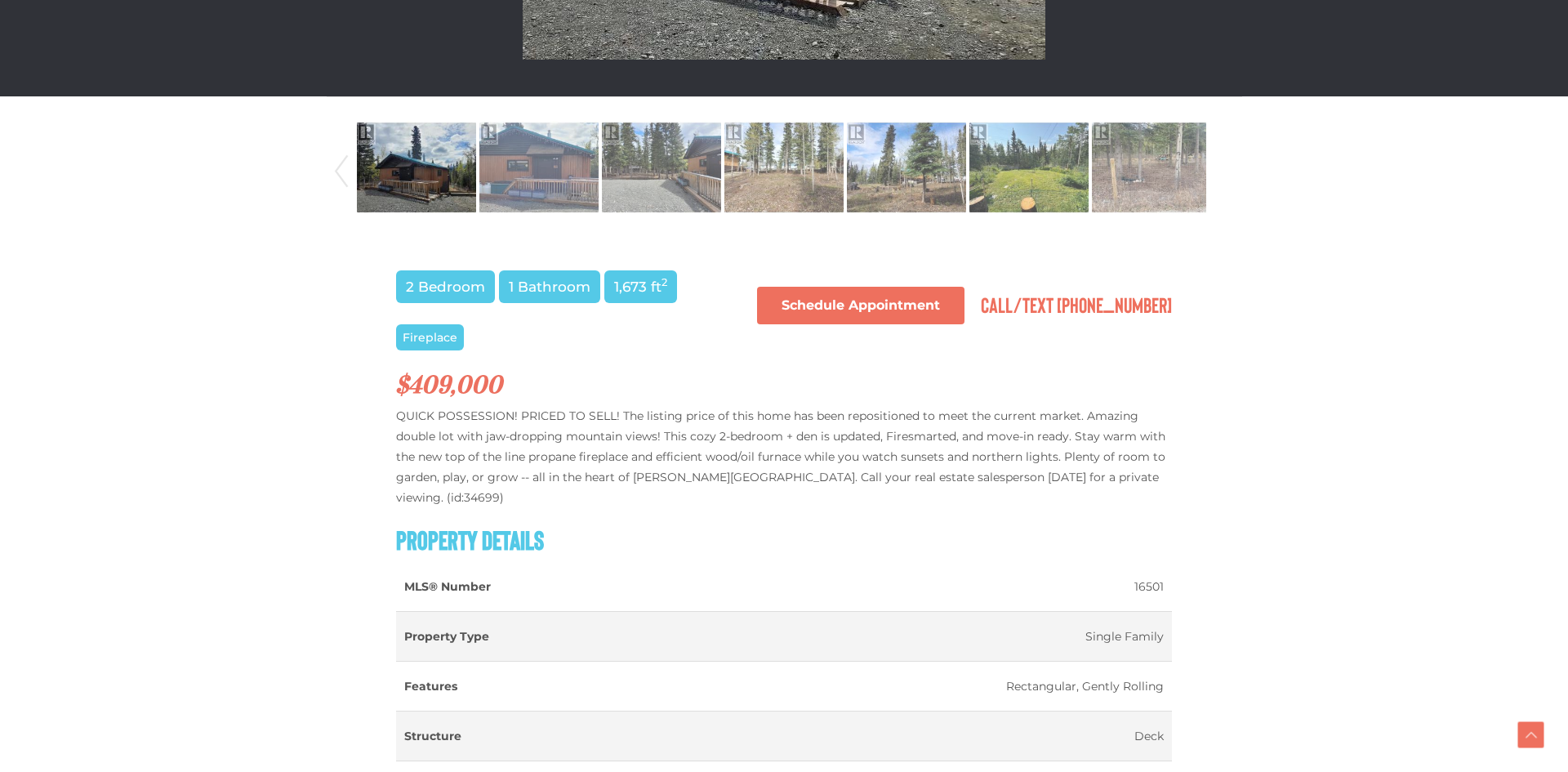
scroll to position [992, 0]
